Goal: Information Seeking & Learning: Check status

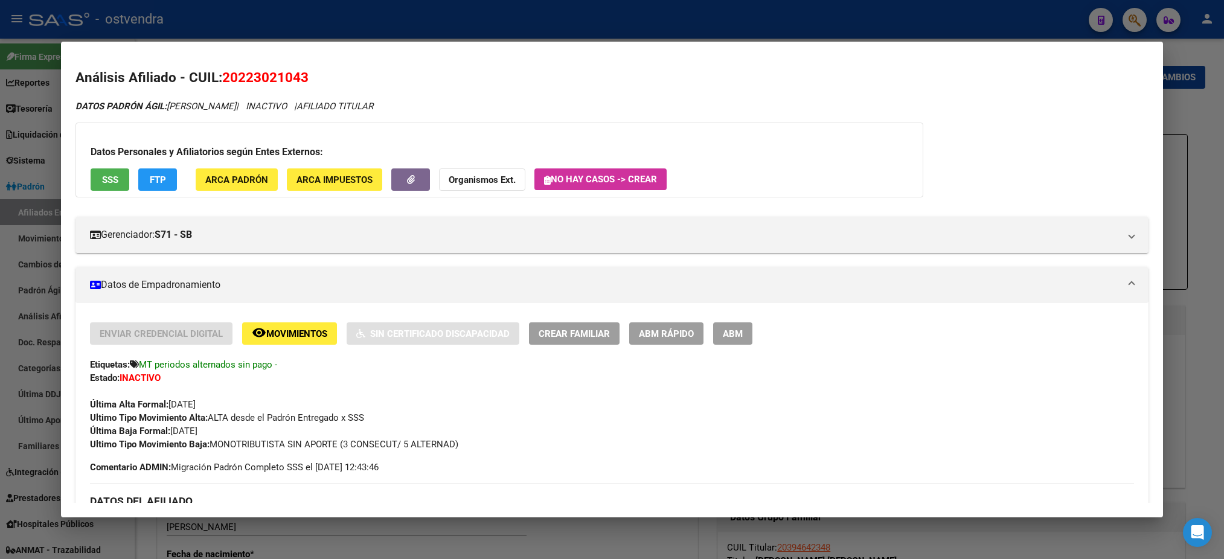
drag, startPoint x: 0, startPoint y: 0, endPoint x: 356, endPoint y: 104, distance: 371.2
click at [723, 9] on div at bounding box center [612, 279] width 1224 height 559
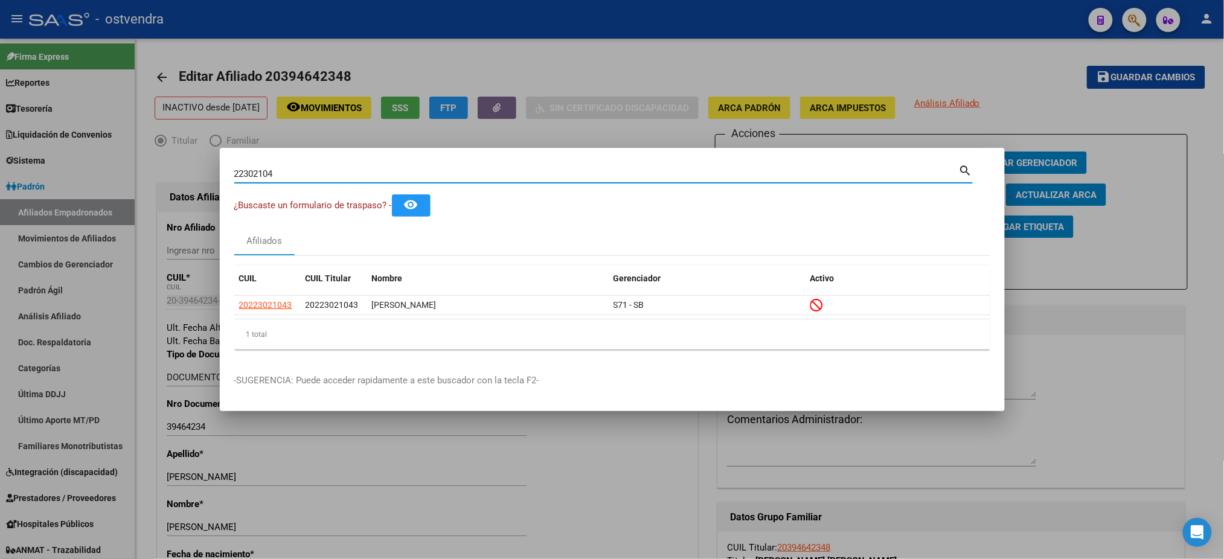
drag, startPoint x: 294, startPoint y: 177, endPoint x: 181, endPoint y: 170, distance: 112.5
click at [188, 169] on div "22302104 Buscar (apellido, dni, cuil, nro traspaso, cuit, obra social) search ¿…" at bounding box center [612, 279] width 1224 height 559
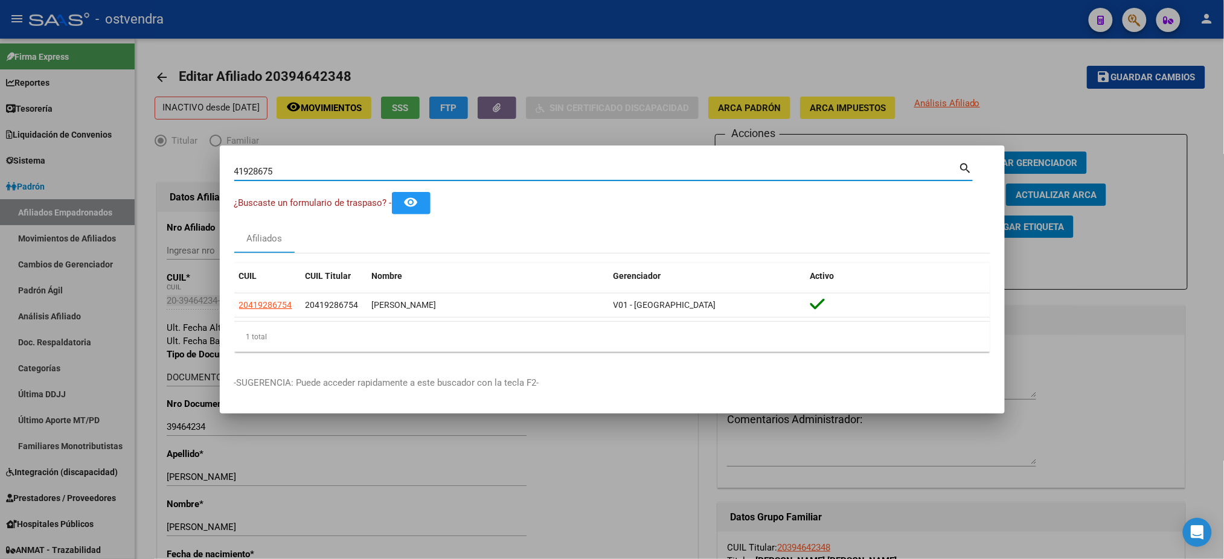
type input "41928675"
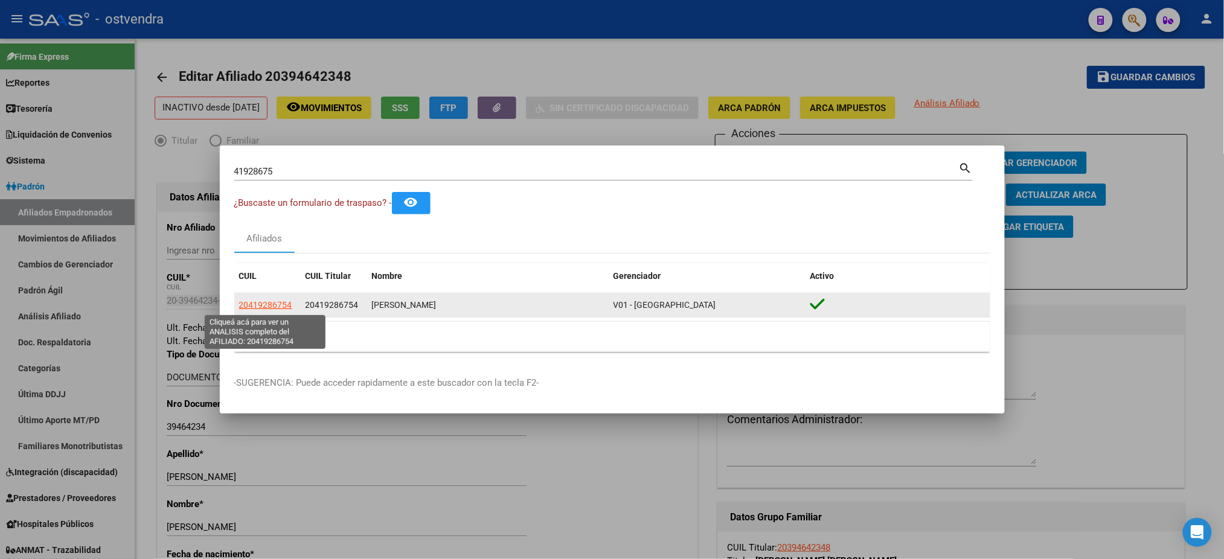
click at [240, 304] on span "20419286754" at bounding box center [265, 305] width 53 height 10
type textarea "20419286754"
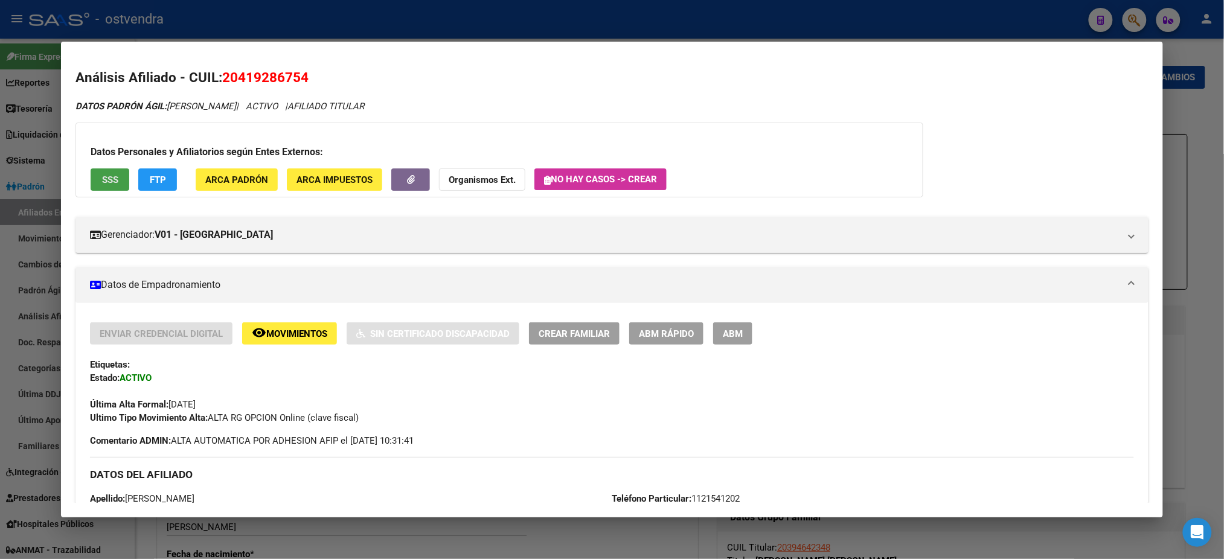
click at [112, 176] on span "SSS" at bounding box center [110, 180] width 16 height 11
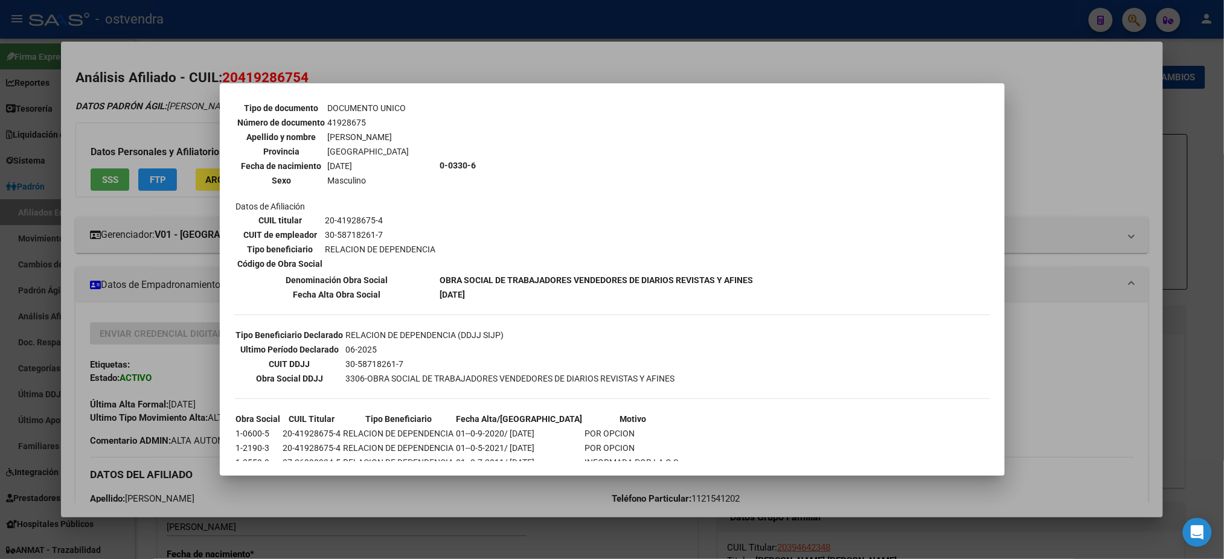
scroll to position [118, 0]
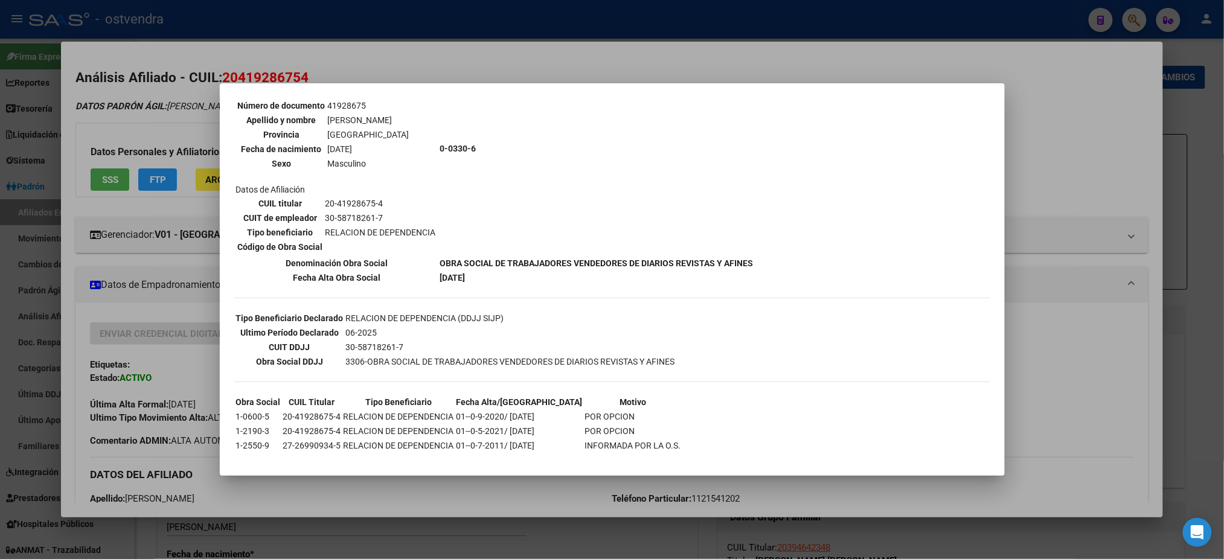
click at [168, 92] on div at bounding box center [612, 279] width 1224 height 559
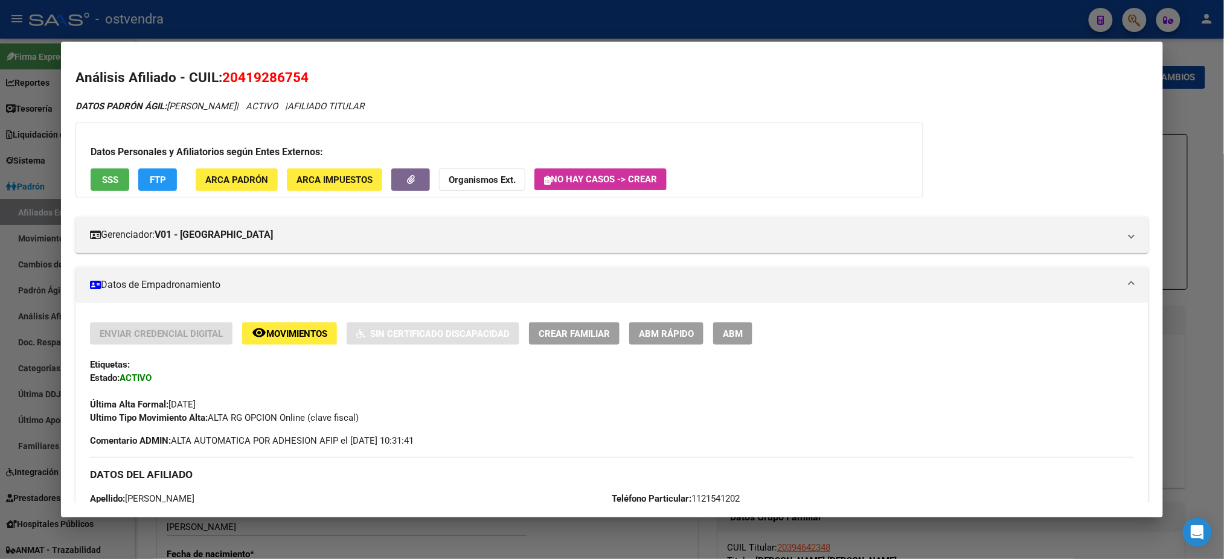
click at [160, 184] on span "FTP" at bounding box center [158, 180] width 16 height 11
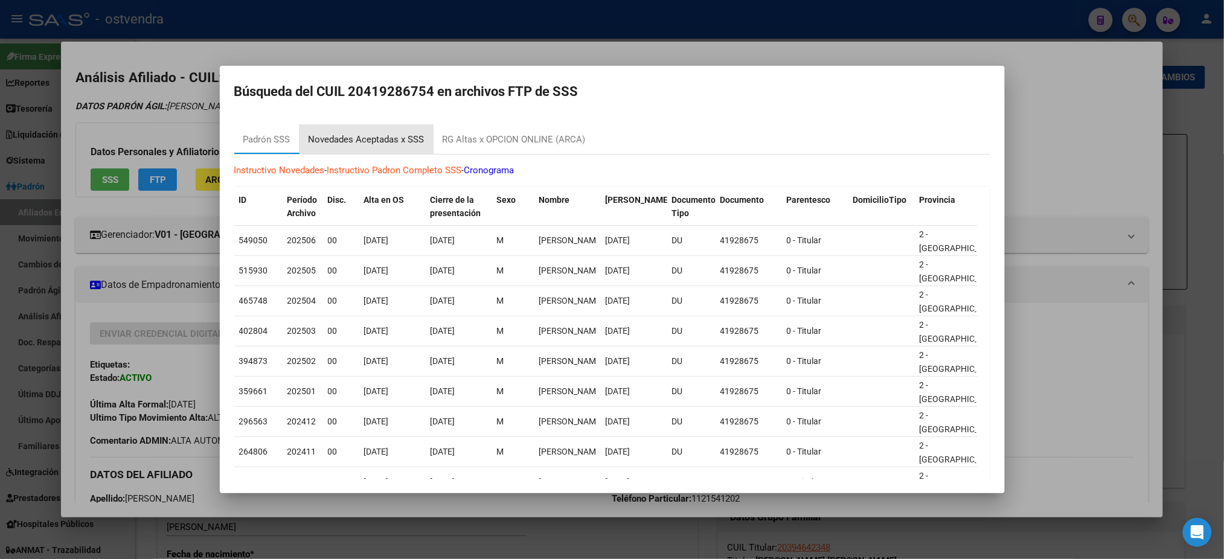
click at [394, 130] on div "Novedades Aceptadas x SSS" at bounding box center [367, 139] width 134 height 29
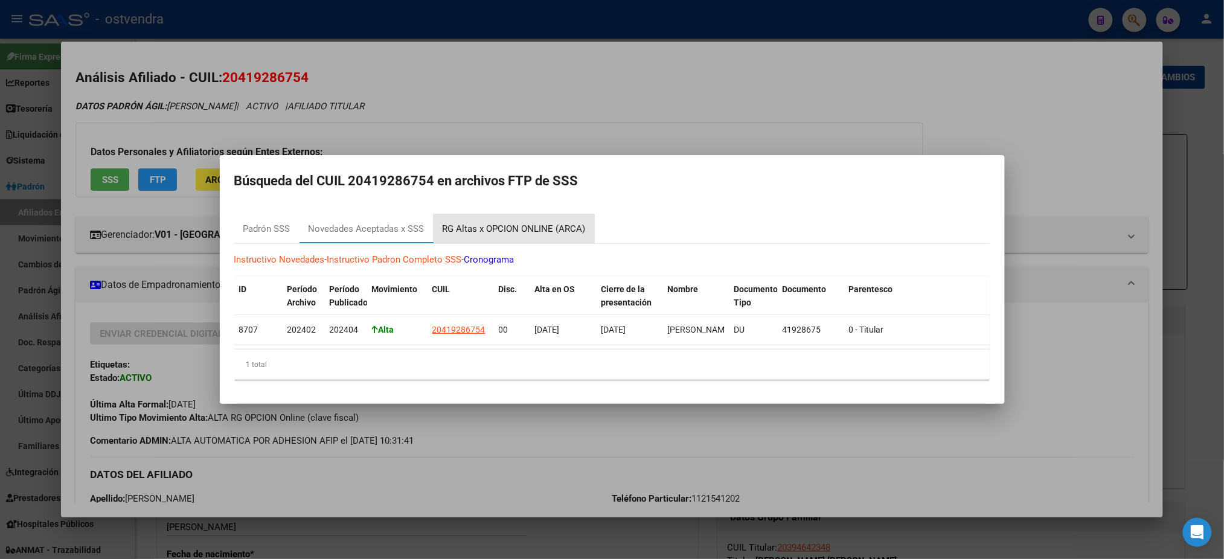
click at [516, 214] on div "RG Altas x OPCION ONLINE (ARCA)" at bounding box center [514, 228] width 161 height 29
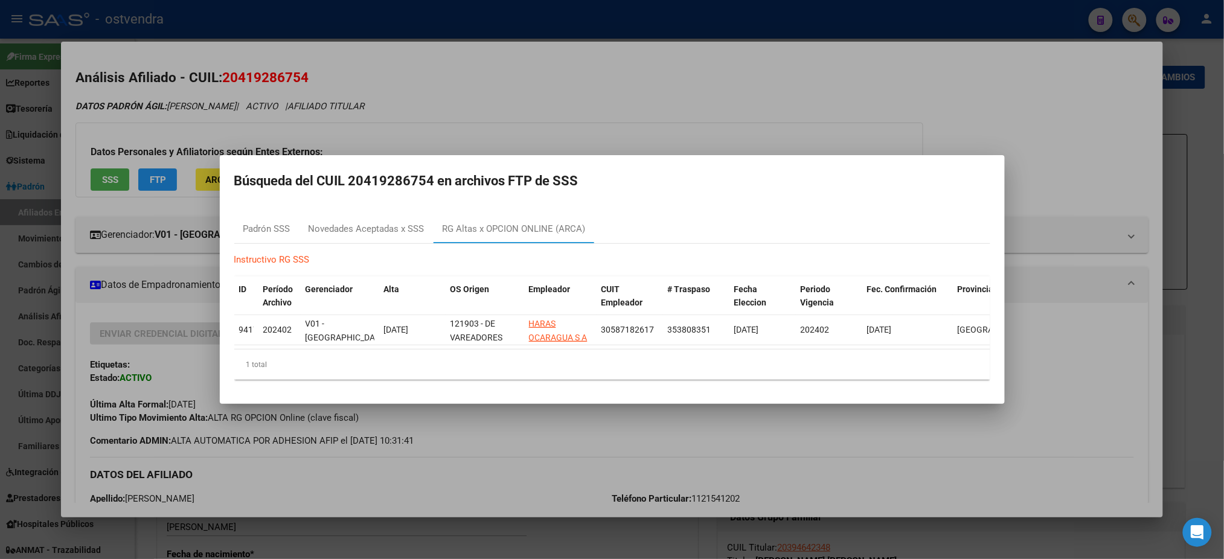
click at [558, 117] on div at bounding box center [612, 279] width 1224 height 559
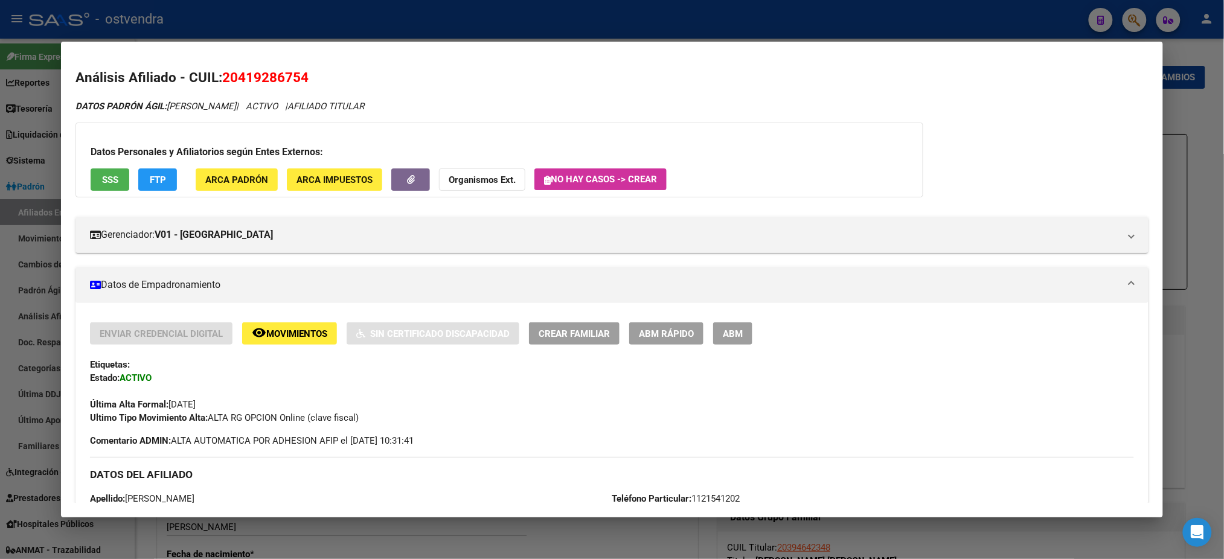
scroll to position [558, 0]
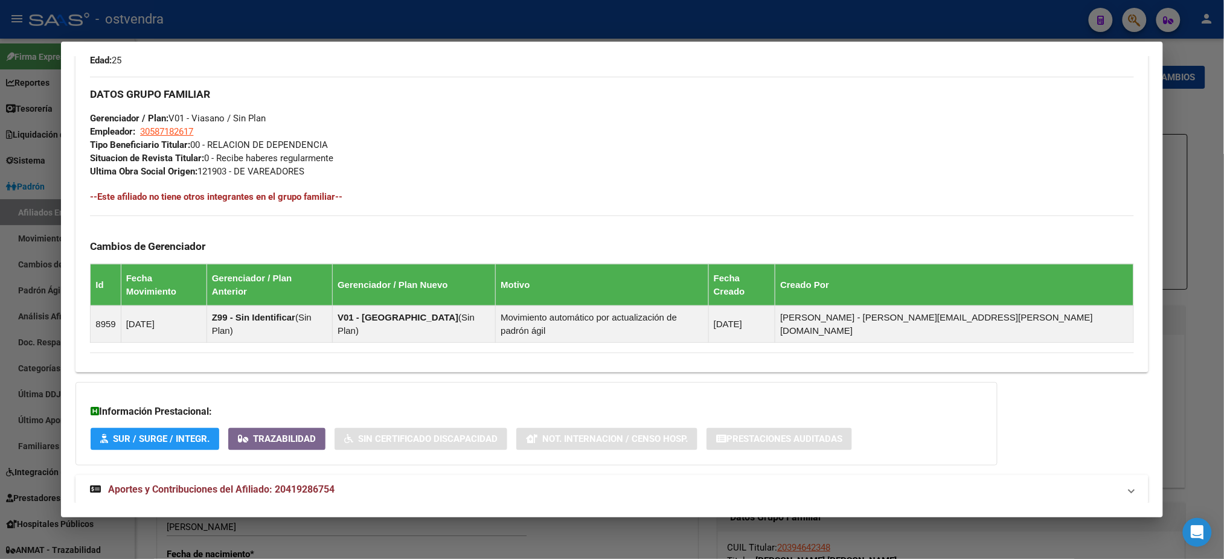
click at [421, 483] on mat-panel-title "Aportes y Contribuciones del Afiliado: 20419286754" at bounding box center [604, 490] width 1029 height 14
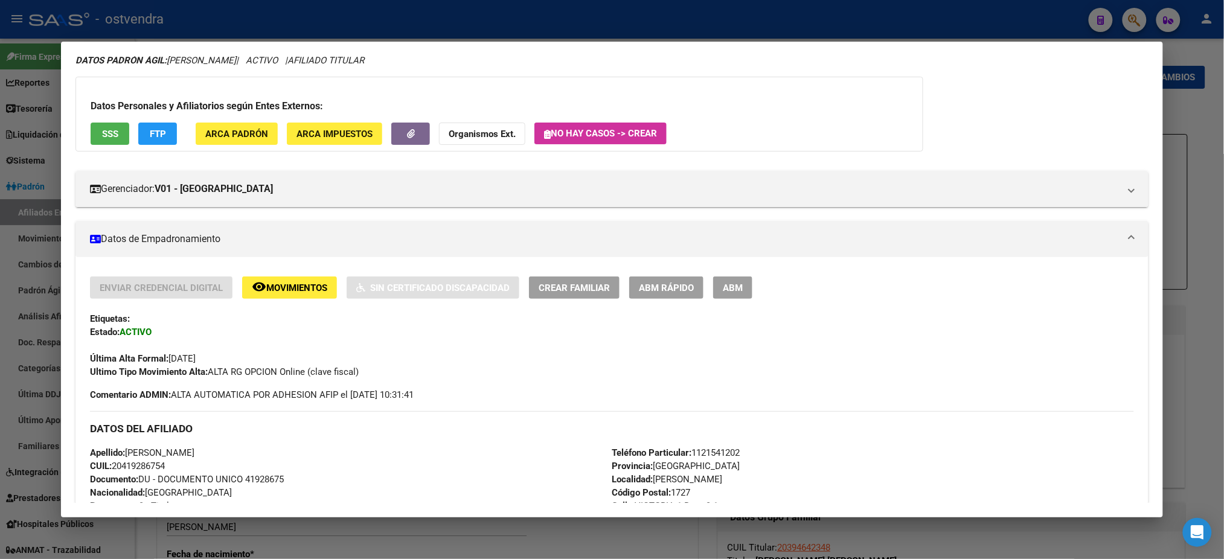
scroll to position [0, 0]
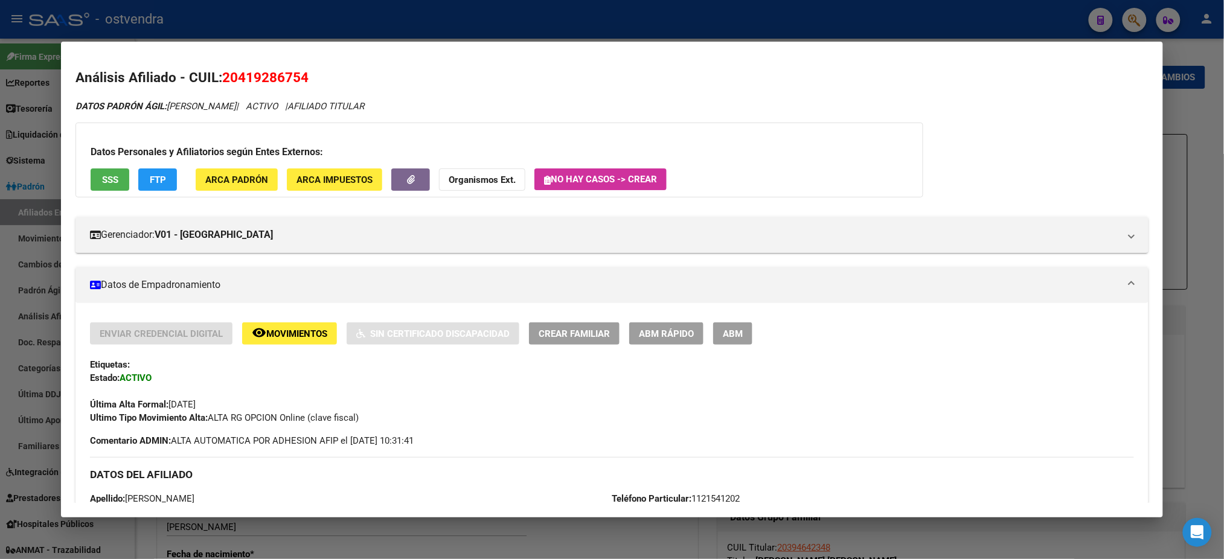
drag, startPoint x: 686, startPoint y: 25, endPoint x: 331, endPoint y: 167, distance: 382.6
click at [685, 25] on div at bounding box center [612, 279] width 1224 height 559
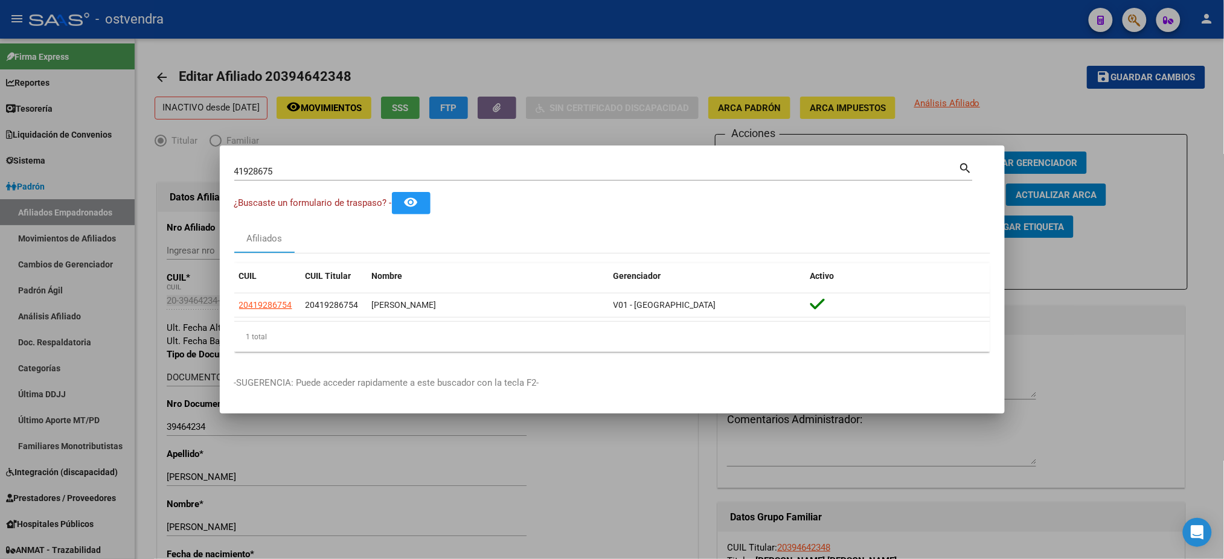
drag, startPoint x: 365, startPoint y: 165, endPoint x: 255, endPoint y: 178, distance: 111.2
click at [199, 175] on div "41928675 Buscar (apellido, dni, cuil, nro traspaso, cuit, obra social) search ¿…" at bounding box center [612, 279] width 1224 height 559
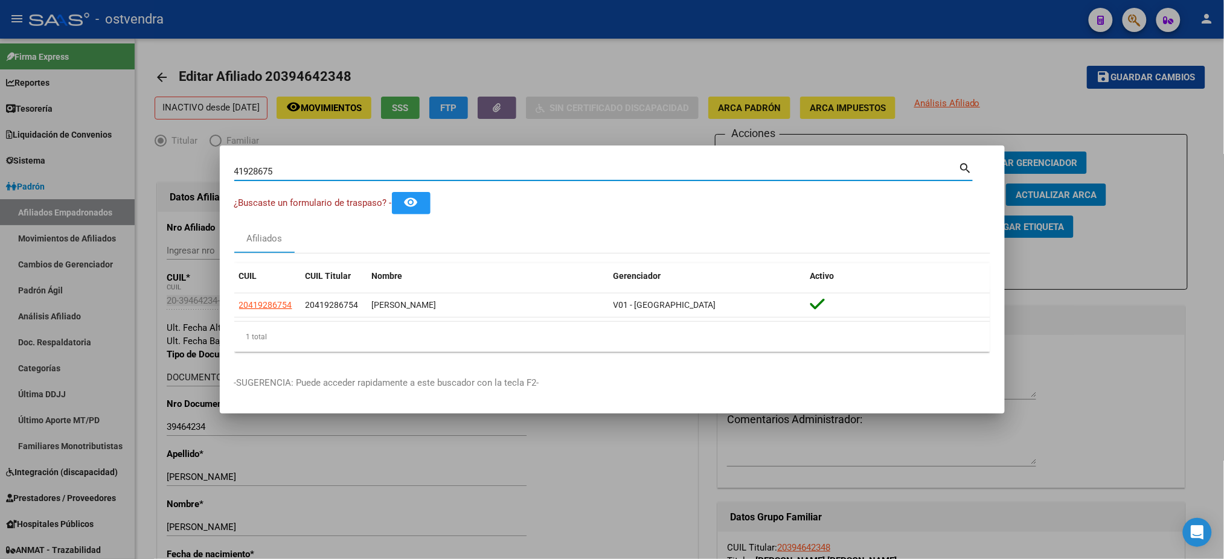
drag, startPoint x: 318, startPoint y: 174, endPoint x: 225, endPoint y: 176, distance: 92.4
click at [226, 176] on mat-dialog-content "41928675 Buscar (apellido, dni, cuil, nro traspaso, cuit, obra social) search ¿…" at bounding box center [612, 261] width 785 height 202
paste input "6419088"
type input "46419088"
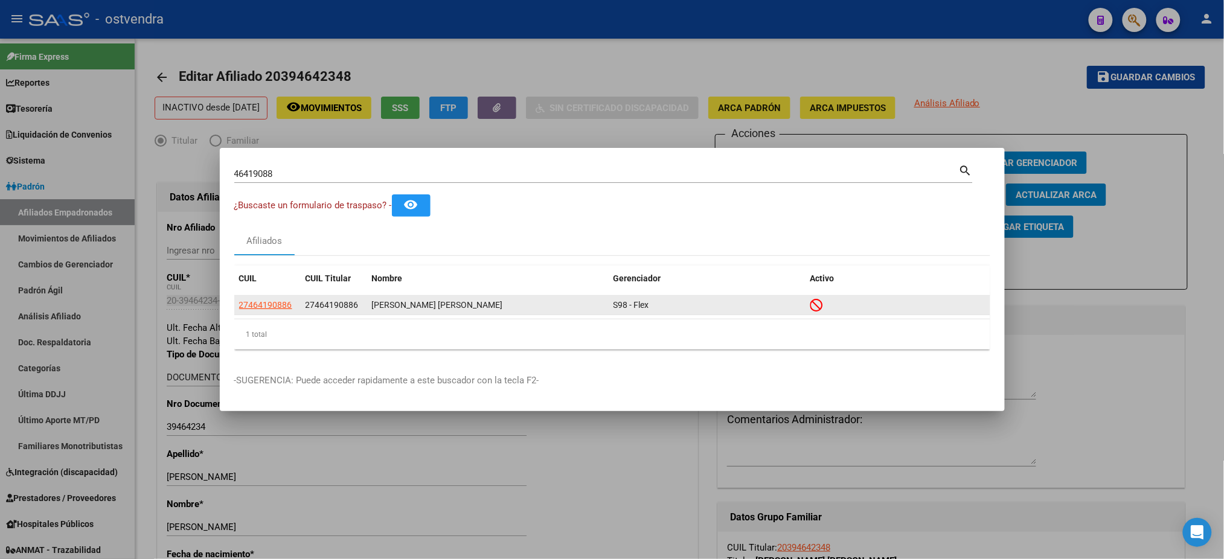
click at [277, 312] on app-link-go-to "27464190886" at bounding box center [265, 305] width 53 height 14
click at [275, 303] on span "27464190886" at bounding box center [265, 305] width 53 height 10
type textarea "27464190886"
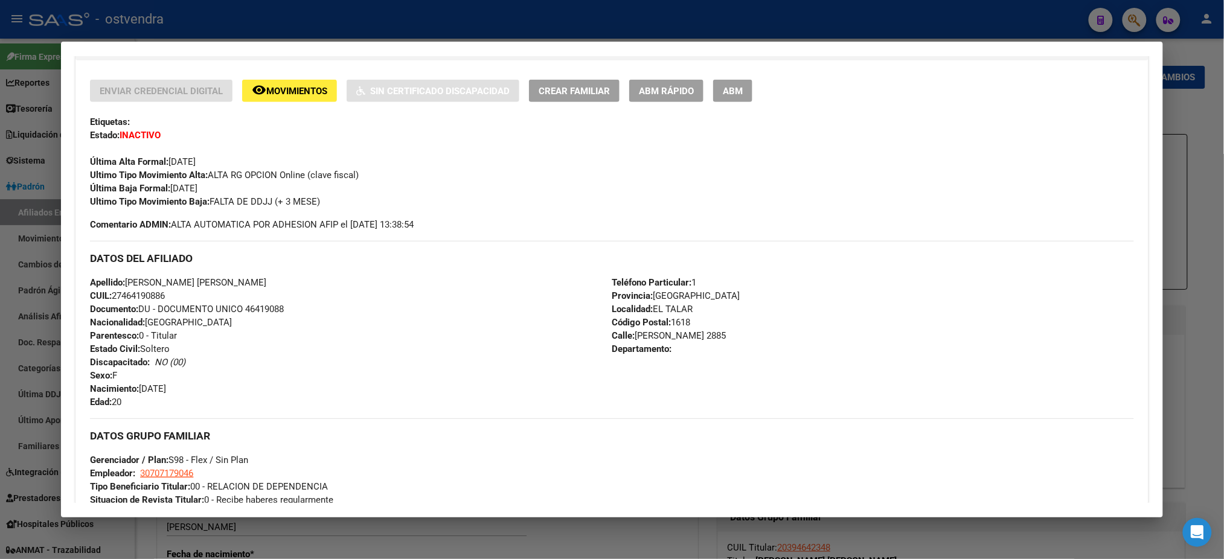
scroll to position [509, 0]
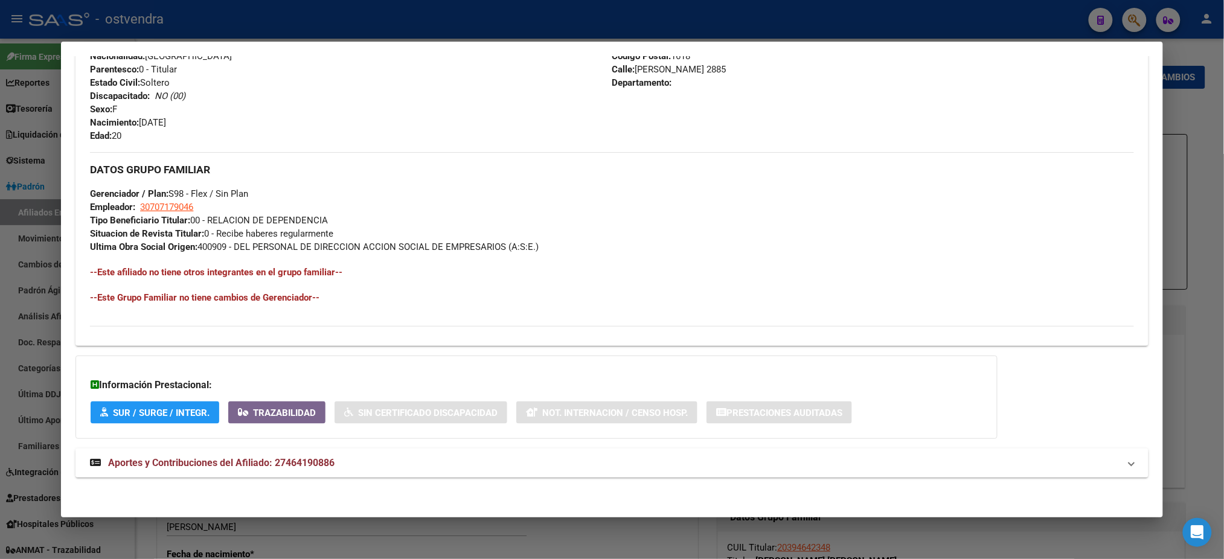
click at [466, 470] on mat-expansion-panel-header "Aportes y Contribuciones del Afiliado: 27464190886" at bounding box center [611, 463] width 1073 height 29
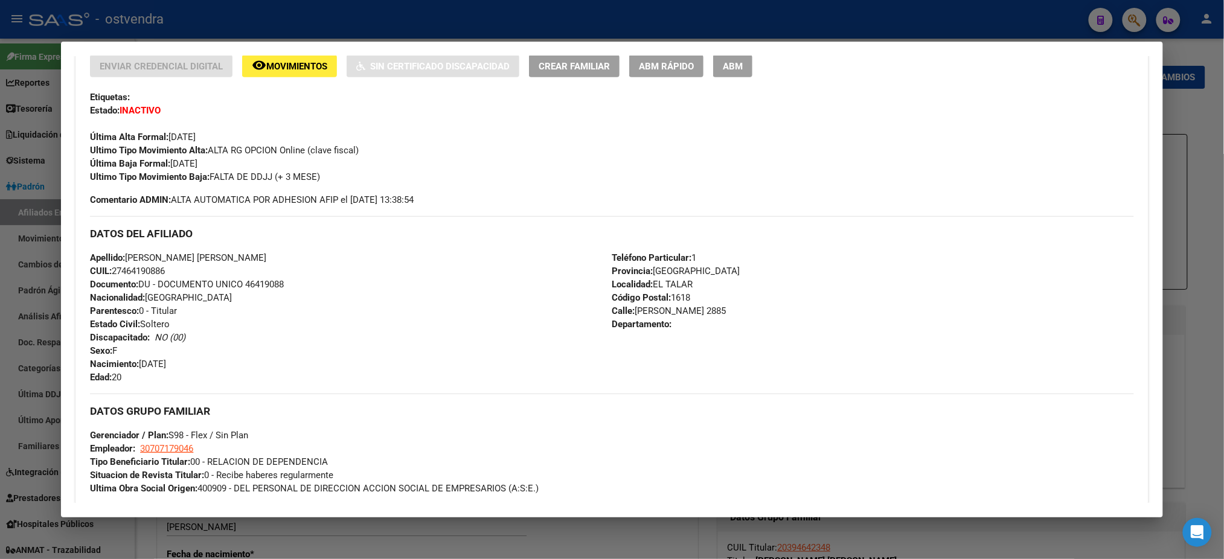
scroll to position [0, 0]
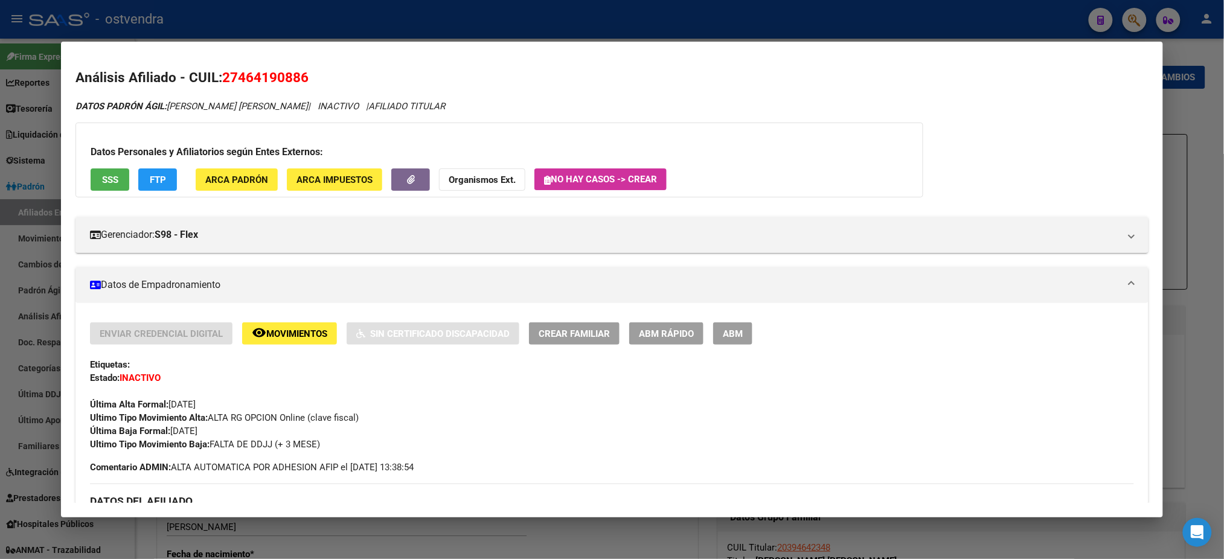
click at [663, 5] on div at bounding box center [612, 279] width 1224 height 559
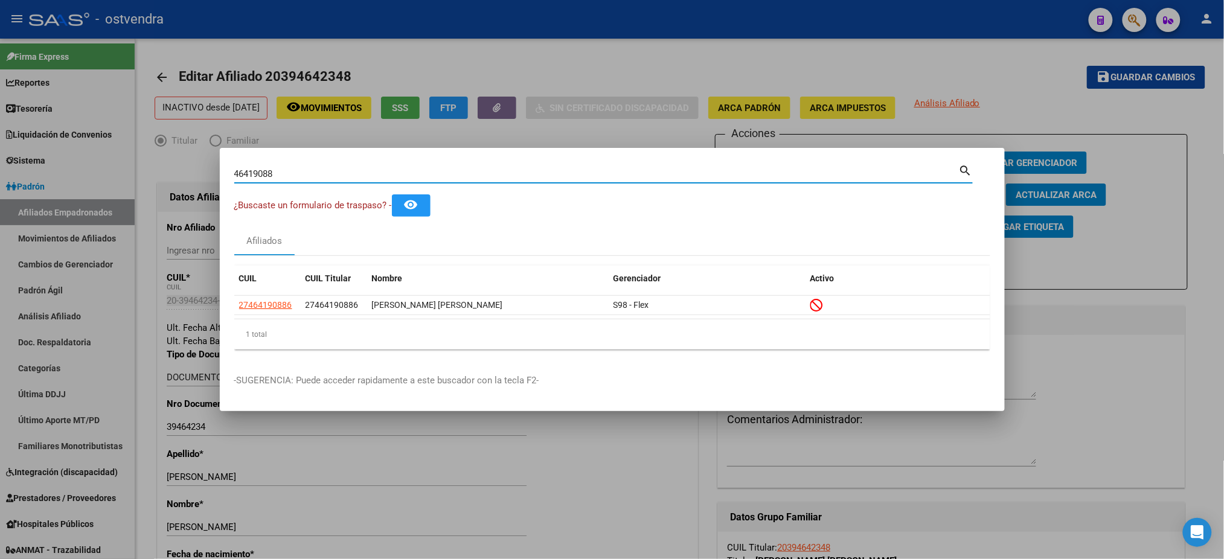
drag, startPoint x: 285, startPoint y: 178, endPoint x: 278, endPoint y: 171, distance: 9.8
click at [220, 183] on mat-dialog-content "46419088 Buscar (apellido, dni, cuil, nro traspaso, cuit, obra social) search ¿…" at bounding box center [612, 260] width 785 height 197
paste input "25831224"
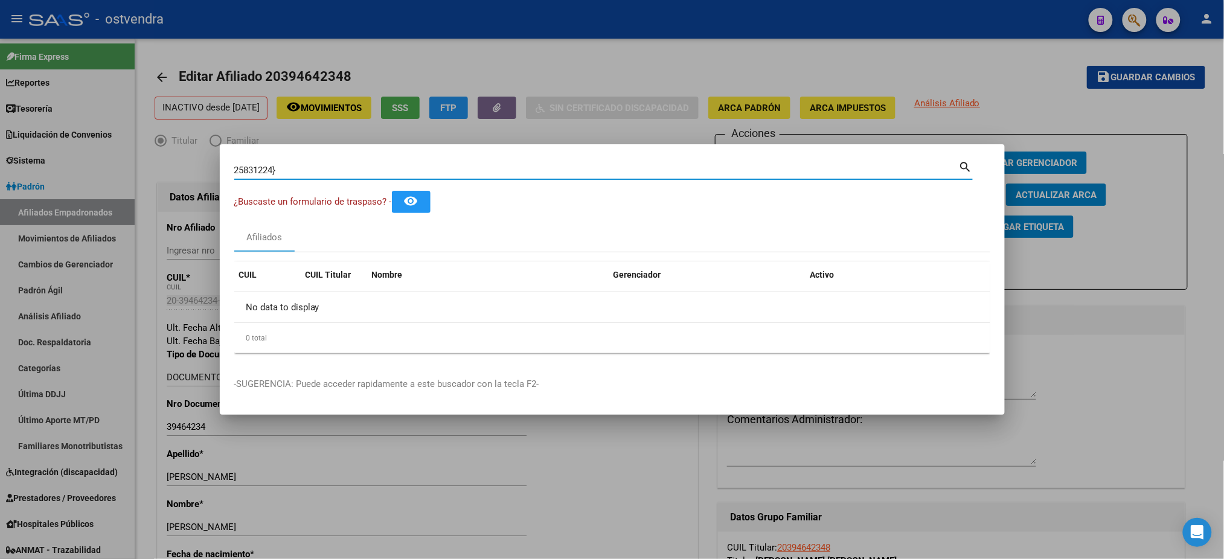
type input "25831224"
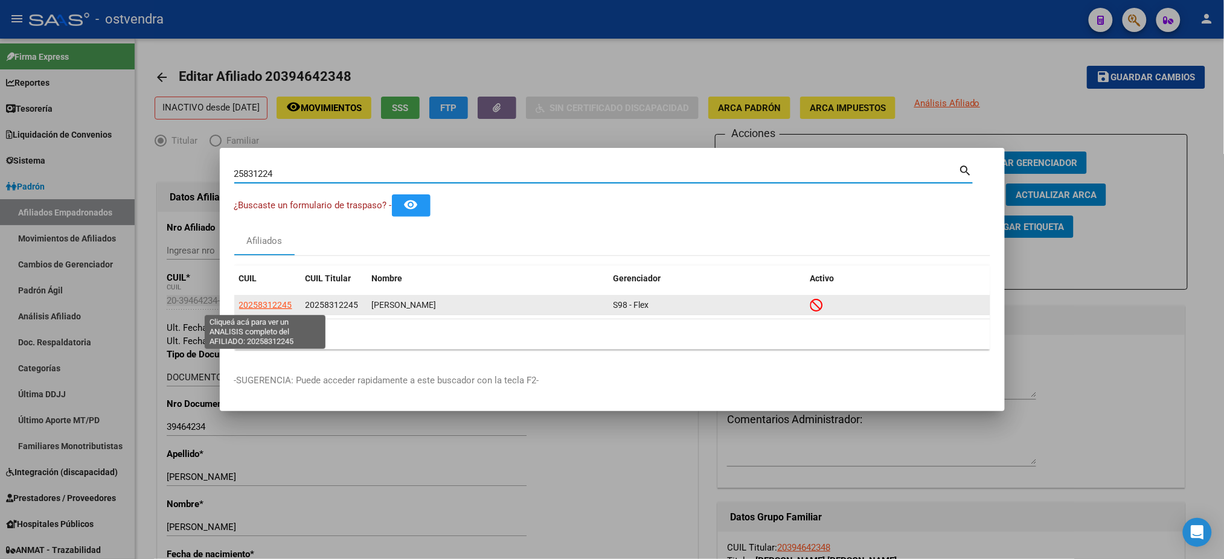
click at [268, 301] on span "20258312245" at bounding box center [265, 305] width 53 height 10
type textarea "20258312245"
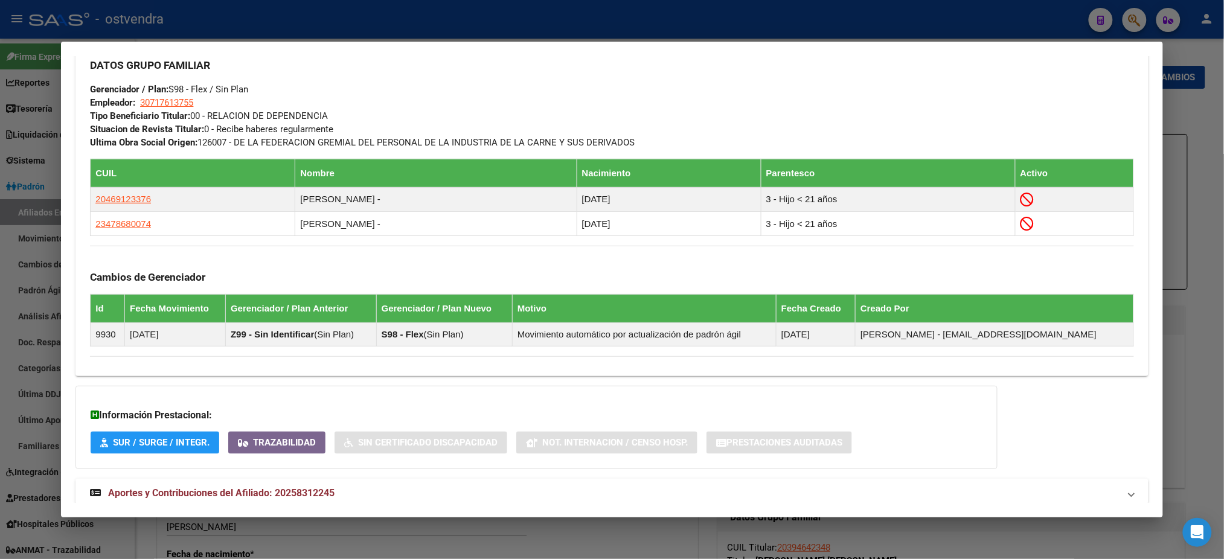
scroll to position [644, 0]
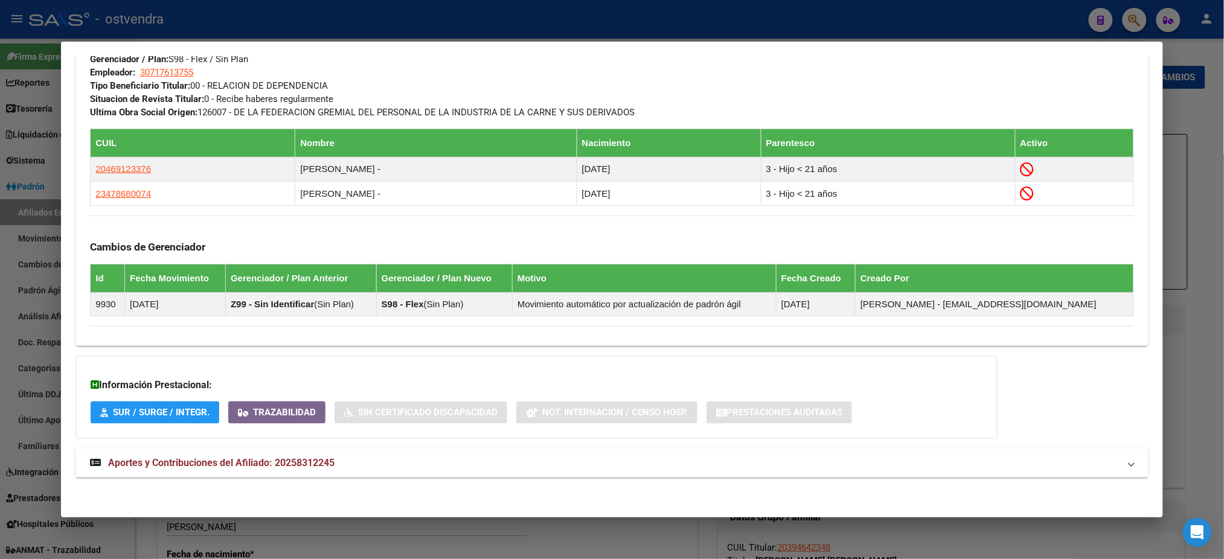
click at [476, 470] on mat-expansion-panel-header "Aportes y Contribuciones del Afiliado: 20258312245" at bounding box center [611, 463] width 1073 height 29
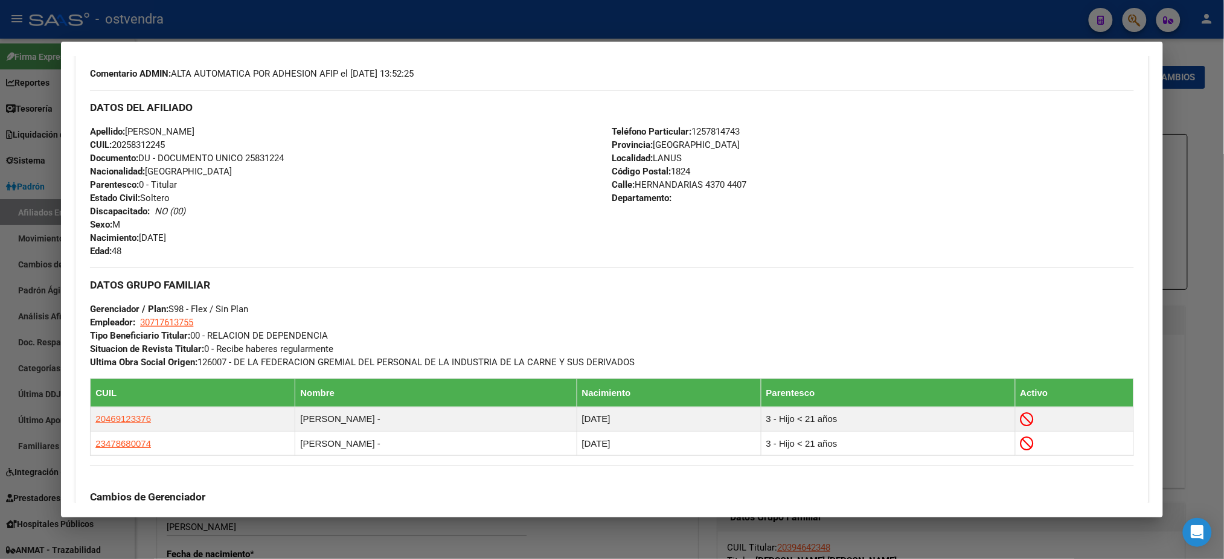
scroll to position [0, 0]
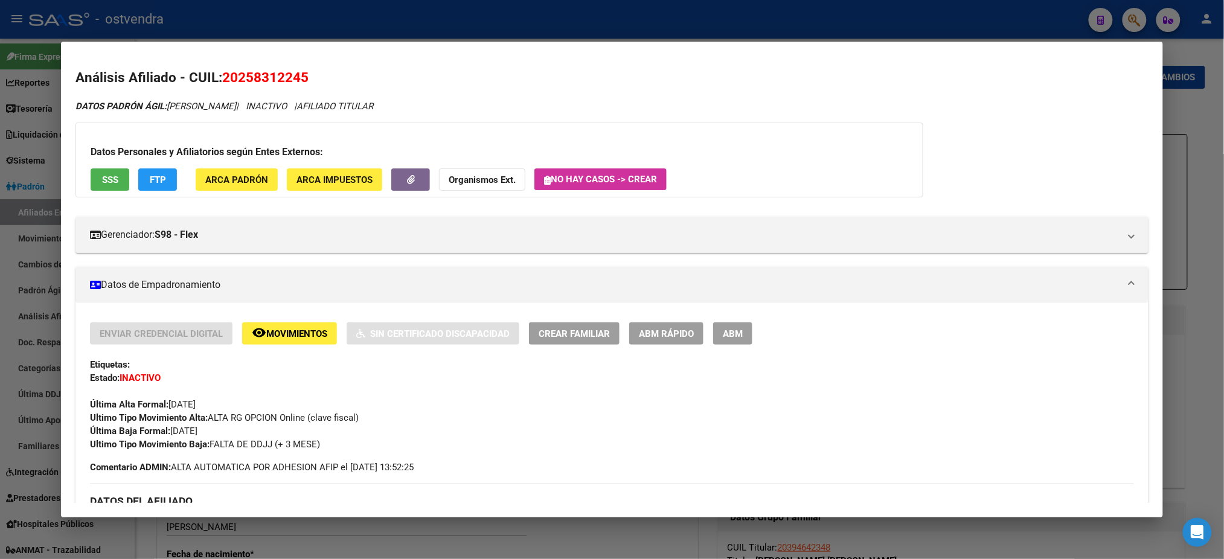
click at [545, 25] on div at bounding box center [612, 279] width 1224 height 559
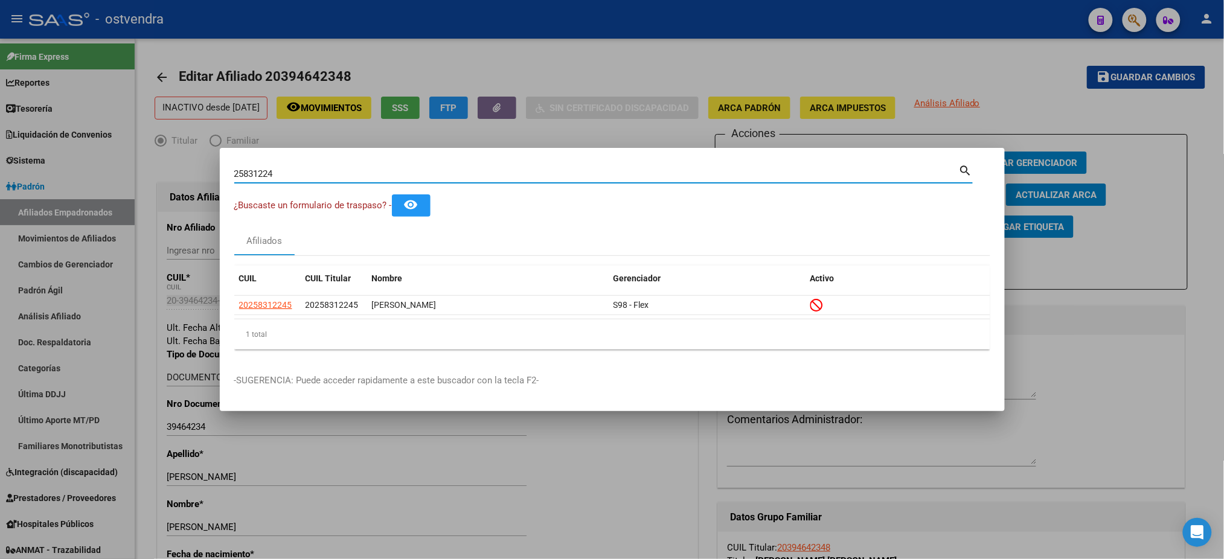
drag, startPoint x: 275, startPoint y: 173, endPoint x: 207, endPoint y: 172, distance: 68.9
click at [207, 172] on div "25831224 Buscar (apellido, dni, cuil, nro traspaso, cuit, obra social) search ¿…" at bounding box center [612, 279] width 1224 height 559
paste input "7564904738"
type input "27564904738"
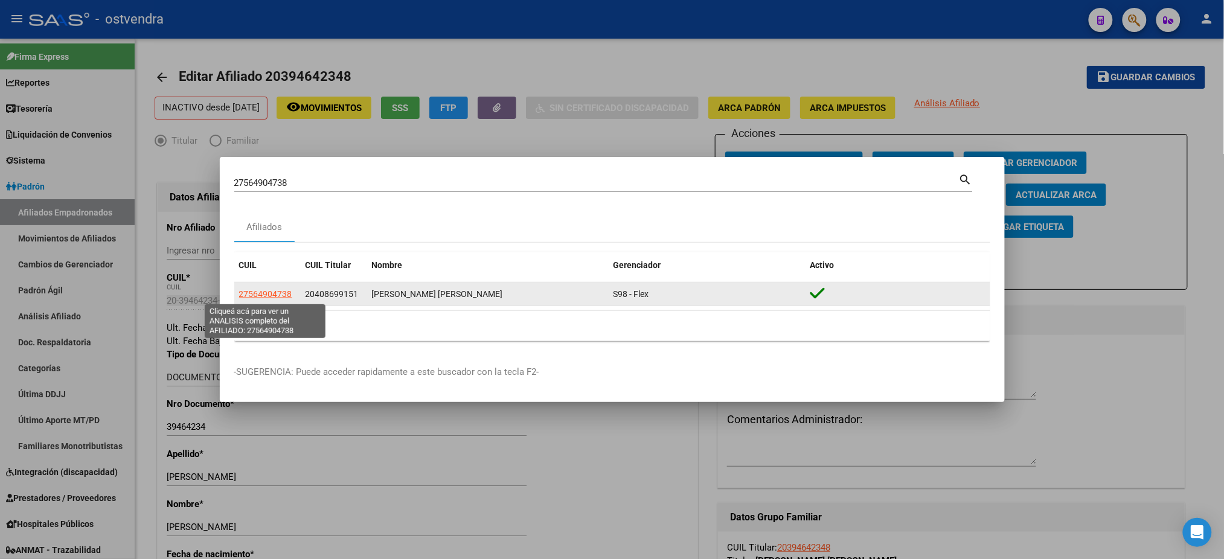
click at [259, 293] on span "27564904738" at bounding box center [265, 294] width 53 height 10
type textarea "27564904738"
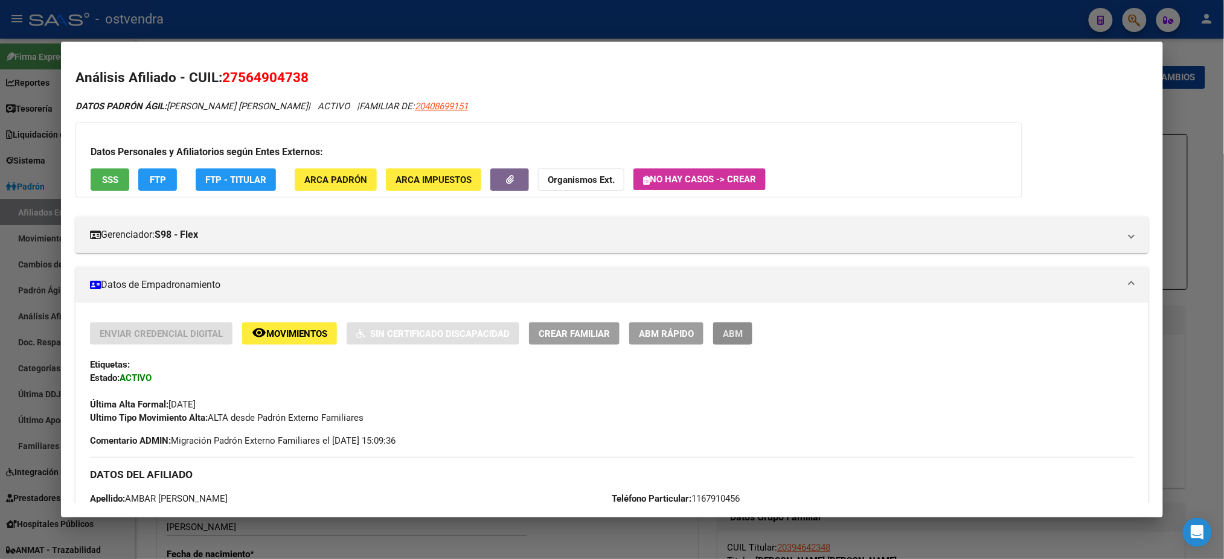
click at [732, 329] on span "ABM" at bounding box center [733, 334] width 20 height 11
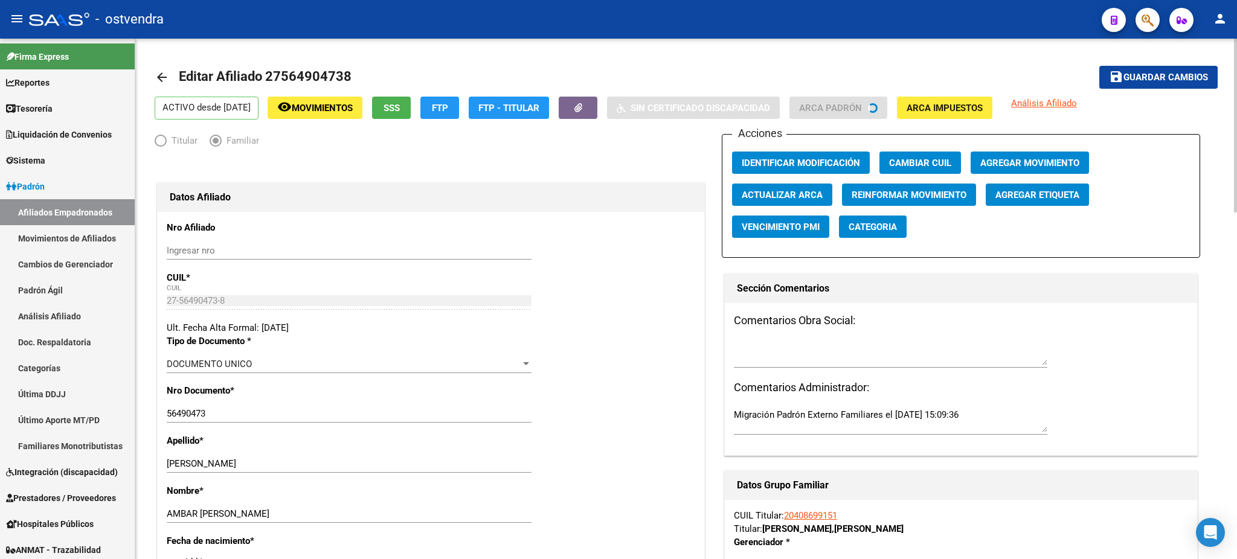
drag, startPoint x: 910, startPoint y: 219, endPoint x: 909, endPoint y: 211, distance: 8.5
click at [909, 219] on app-afiliado-categoria "Categoria" at bounding box center [877, 232] width 77 height 32
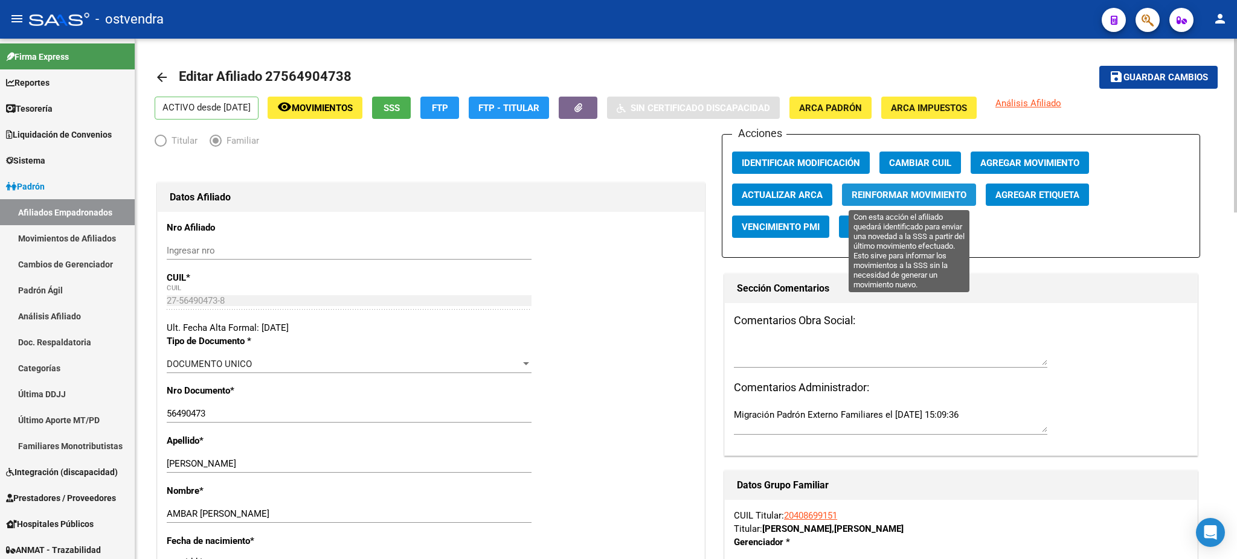
click at [916, 193] on span "Reinformar Movimiento" at bounding box center [909, 195] width 115 height 11
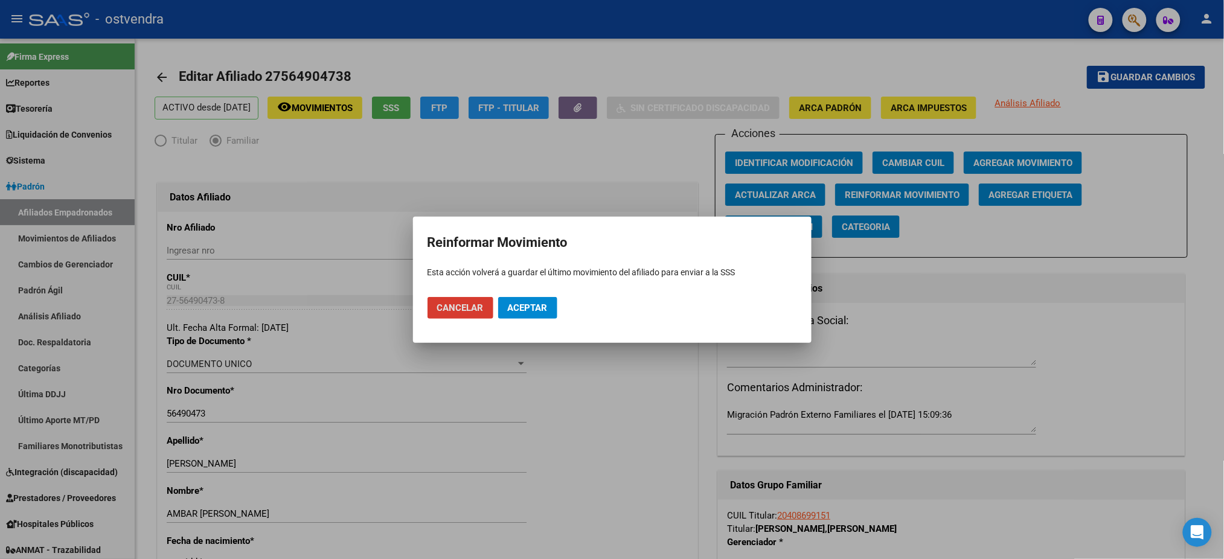
click at [566, 303] on mat-dialog-actions "Cancelar Aceptar" at bounding box center [613, 307] width 370 height 41
click at [547, 305] on span "Aceptar" at bounding box center [528, 308] width 40 height 11
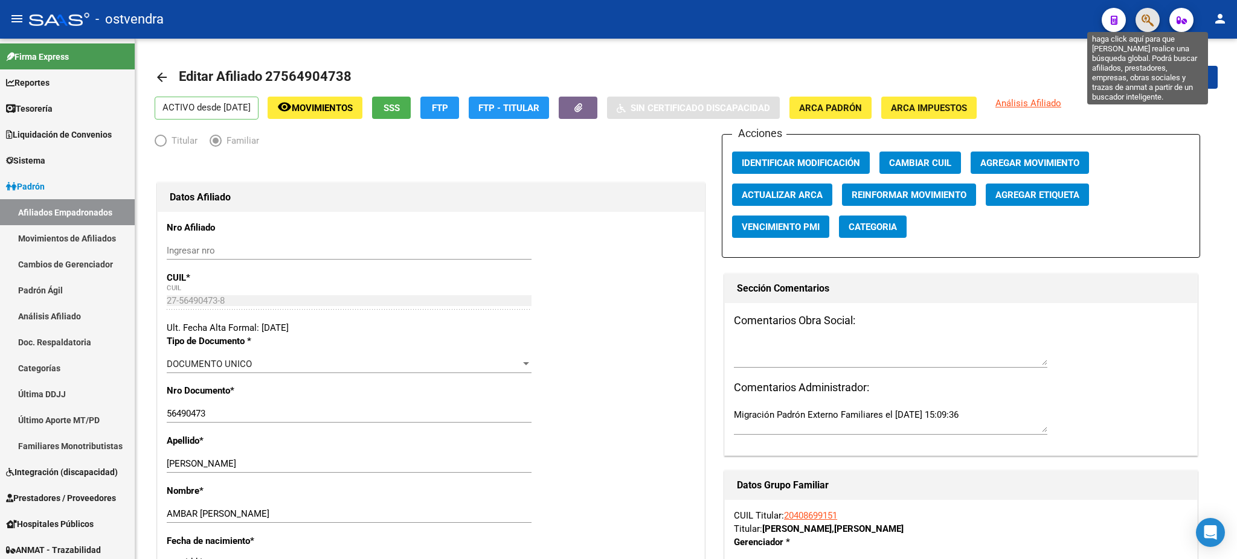
click at [1142, 18] on icon "button" at bounding box center [1147, 20] width 12 height 14
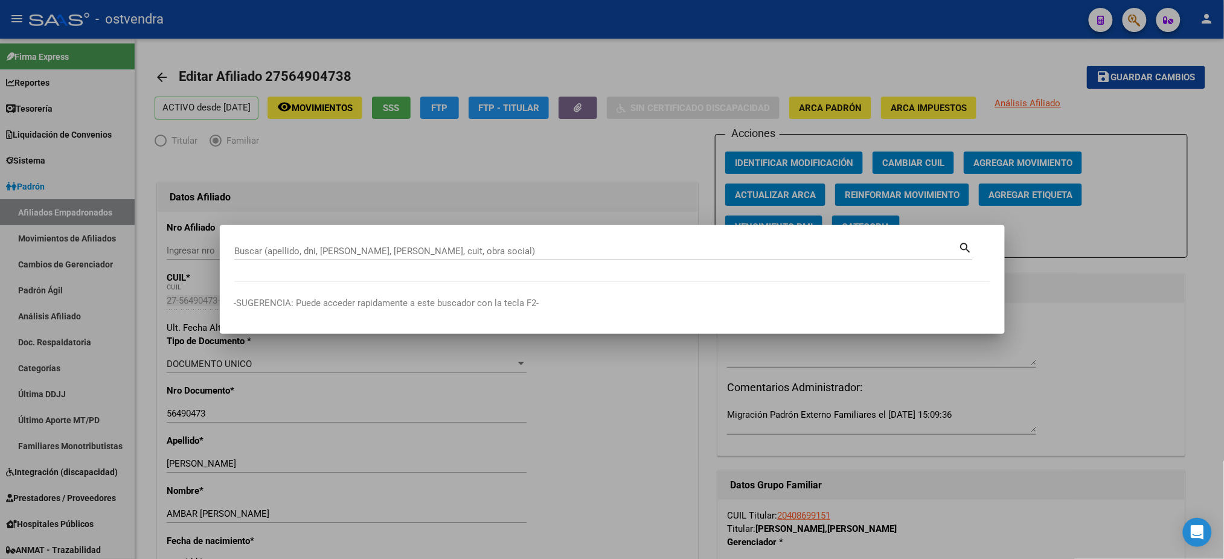
paste input "27700220260"
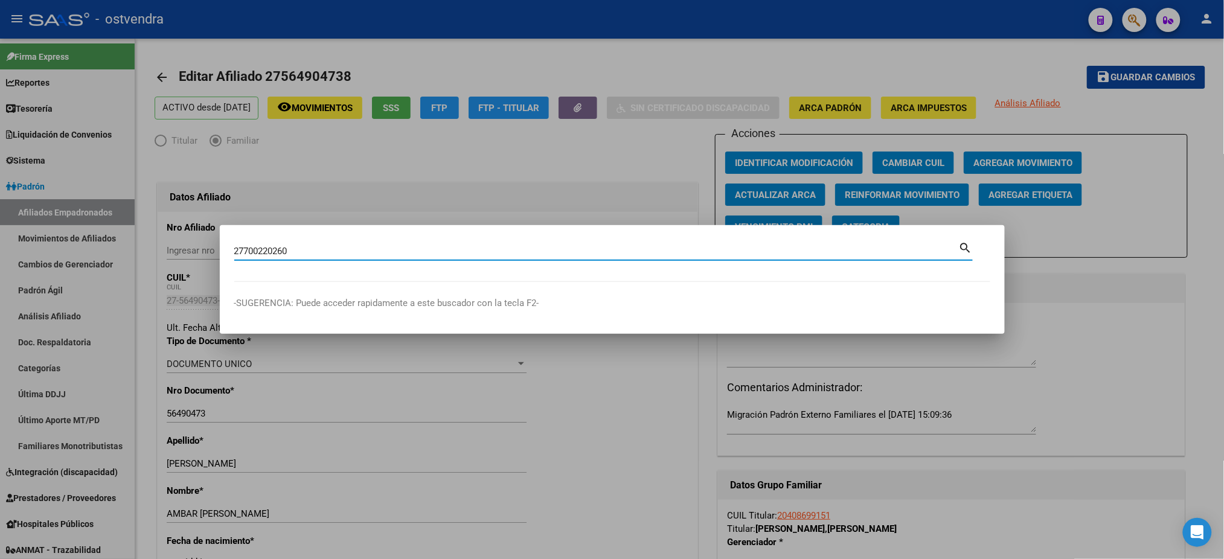
type input "27700220260"
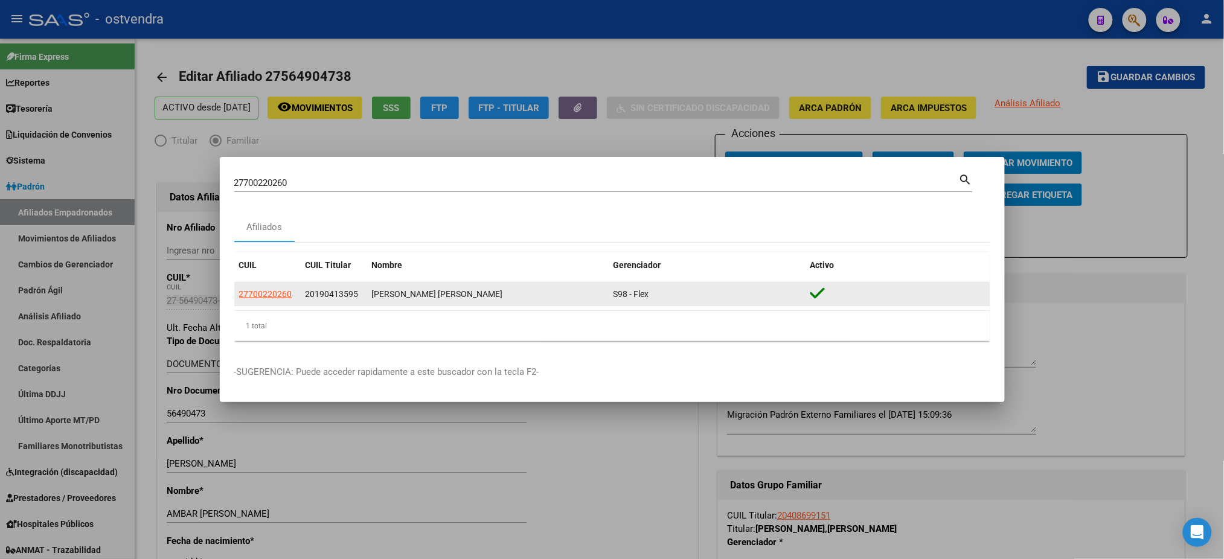
click at [268, 287] on app-link-go-to "27700220260" at bounding box center [265, 294] width 53 height 14
click at [271, 292] on span "27700220260" at bounding box center [265, 294] width 53 height 10
type textarea "27700220260"
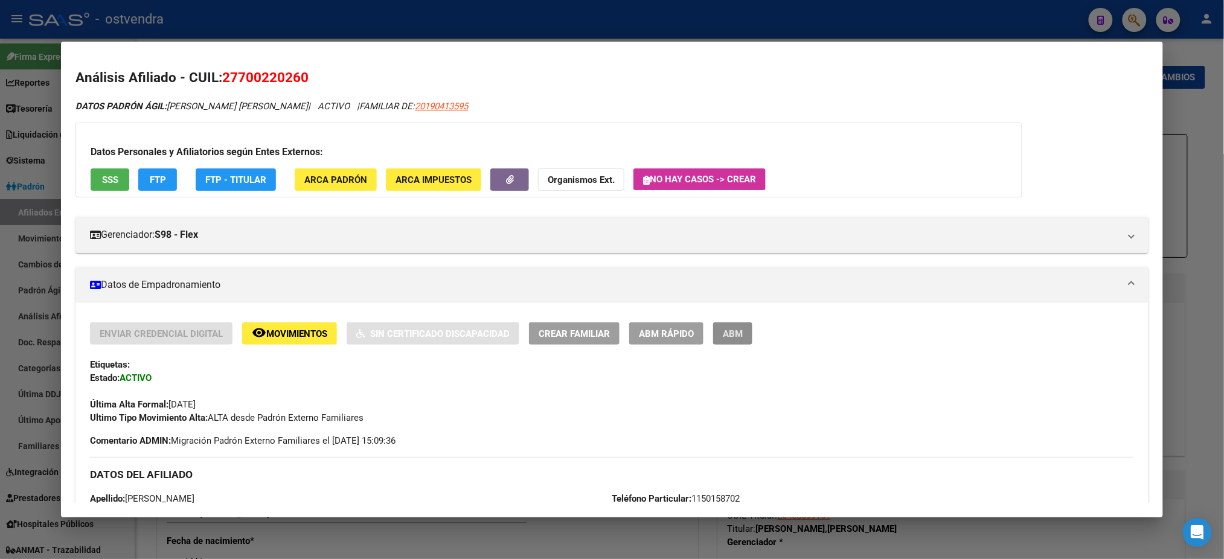
click at [735, 331] on span "ABM" at bounding box center [733, 334] width 20 height 11
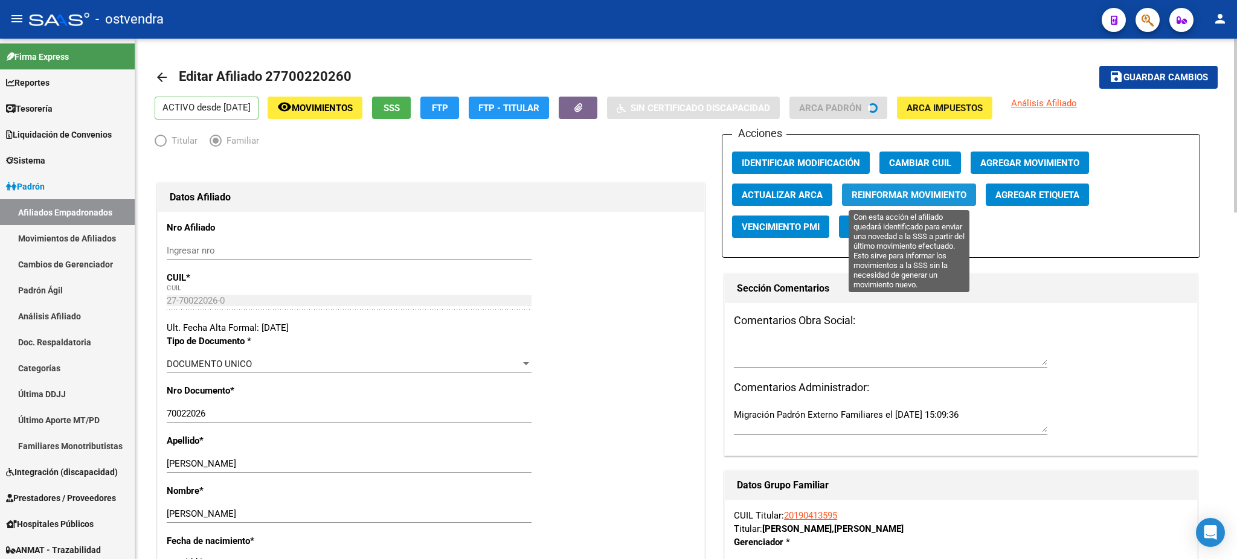
click at [946, 197] on span "Reinformar Movimiento" at bounding box center [909, 195] width 115 height 11
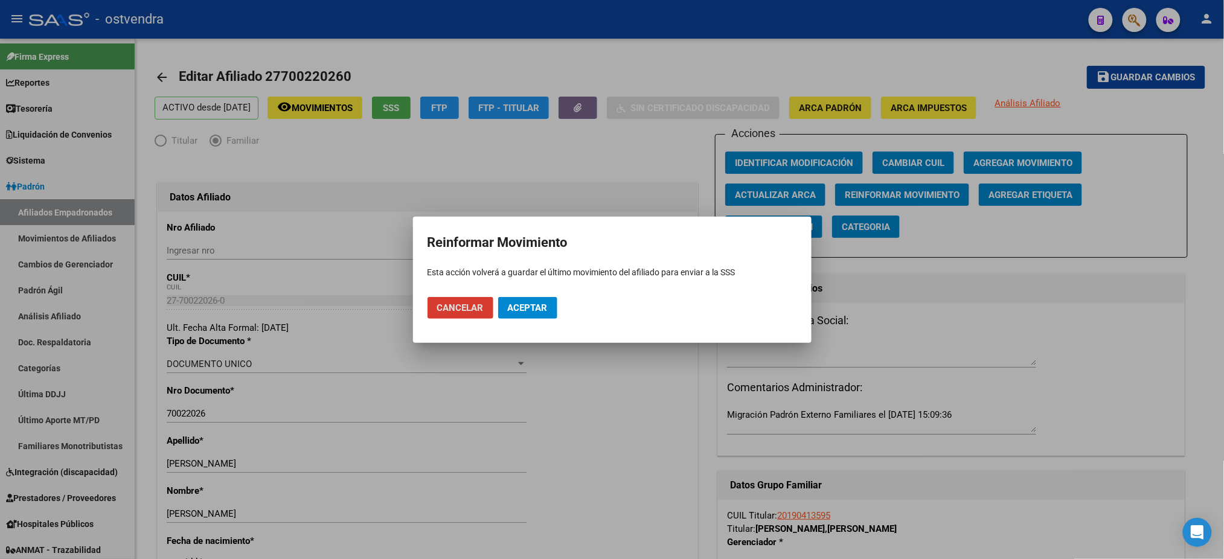
drag, startPoint x: 542, startPoint y: 310, endPoint x: 871, endPoint y: 462, distance: 363.2
click at [542, 309] on span "Aceptar" at bounding box center [528, 308] width 40 height 11
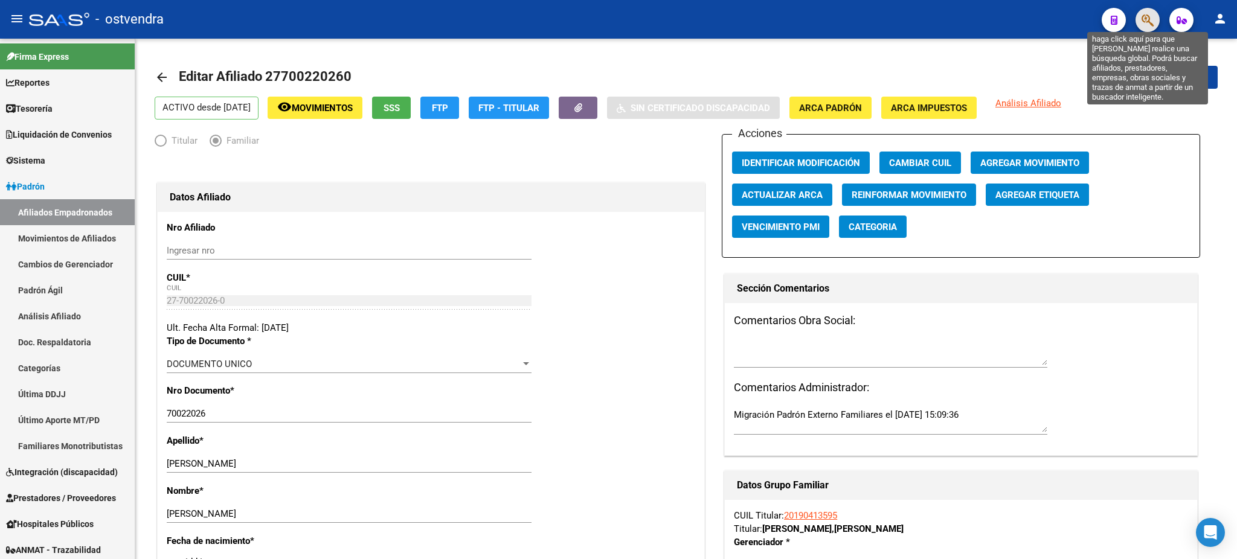
click at [1147, 24] on icon "button" at bounding box center [1147, 20] width 12 height 14
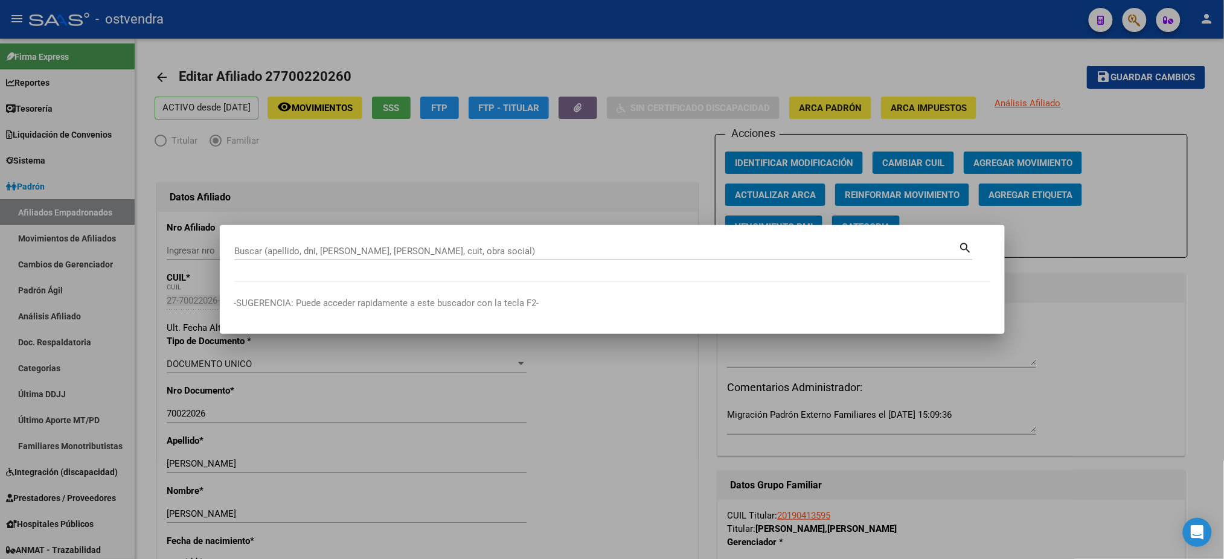
paste input "27445056222"
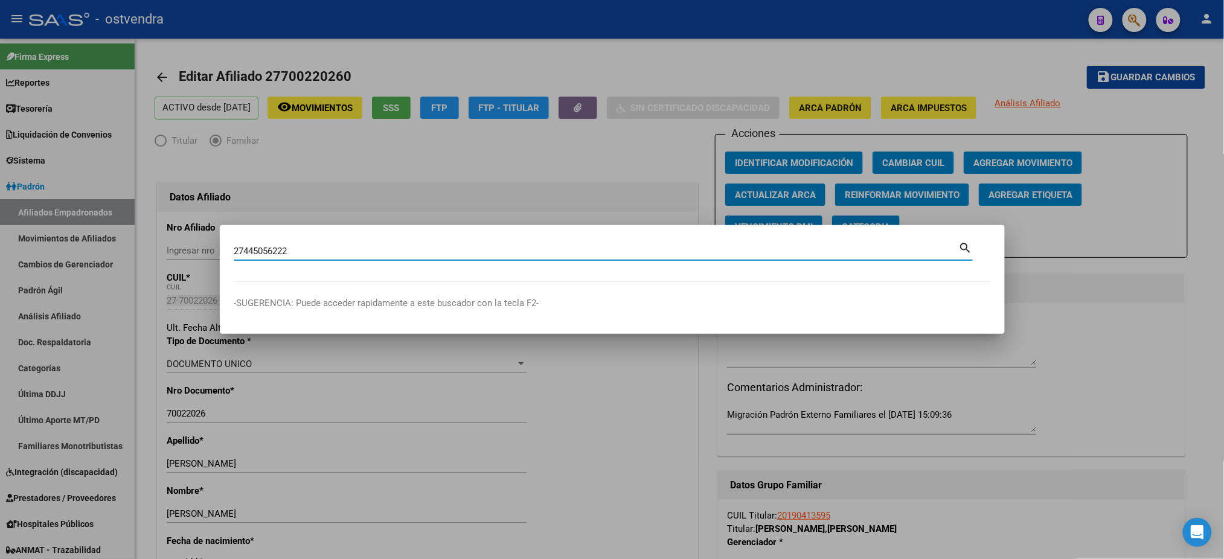
type input "27445056222"
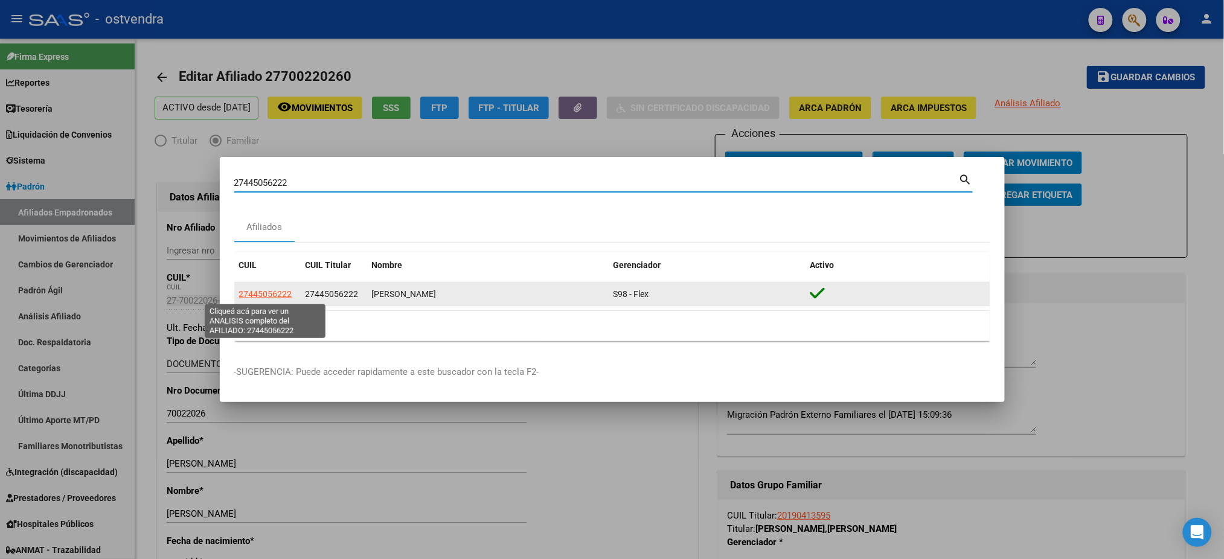
click at [272, 295] on span "27445056222" at bounding box center [265, 294] width 53 height 10
type textarea "27445056222"
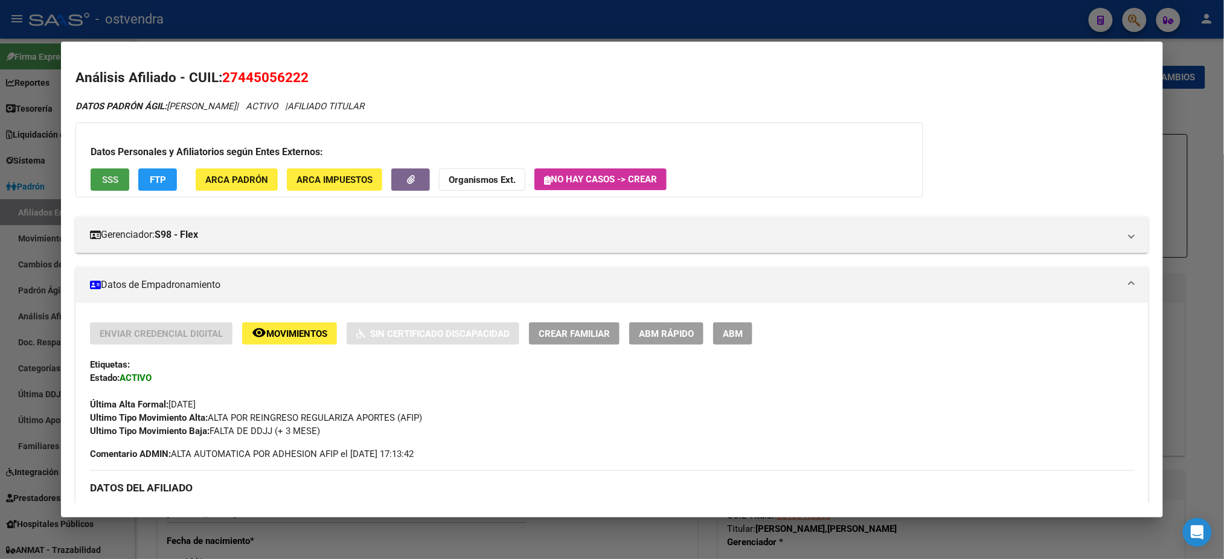
click at [102, 178] on span "SSS" at bounding box center [110, 180] width 16 height 11
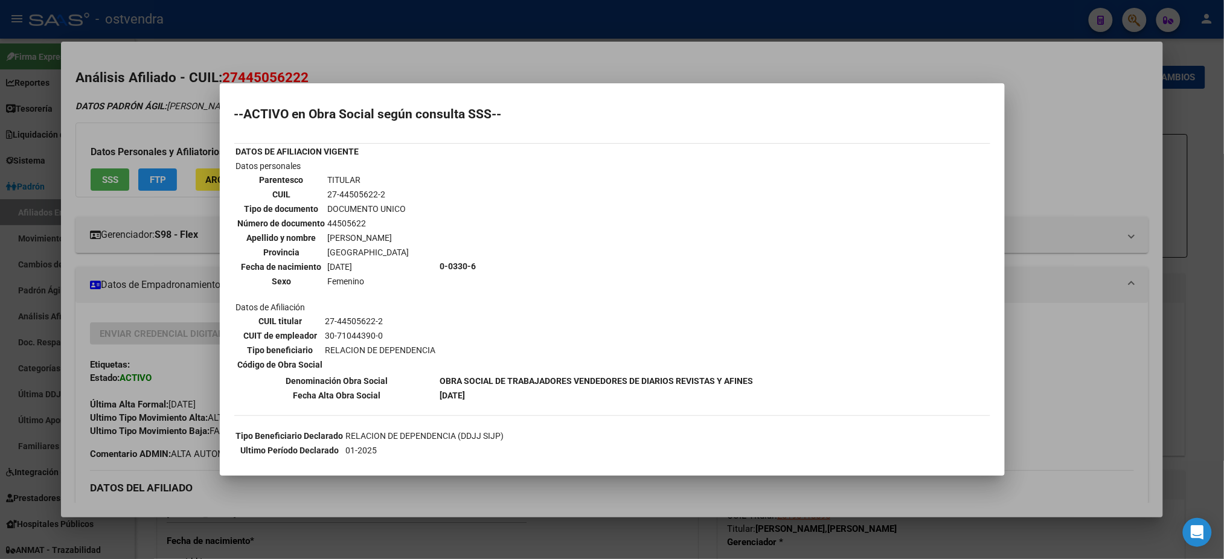
click at [158, 115] on div at bounding box center [612, 279] width 1224 height 559
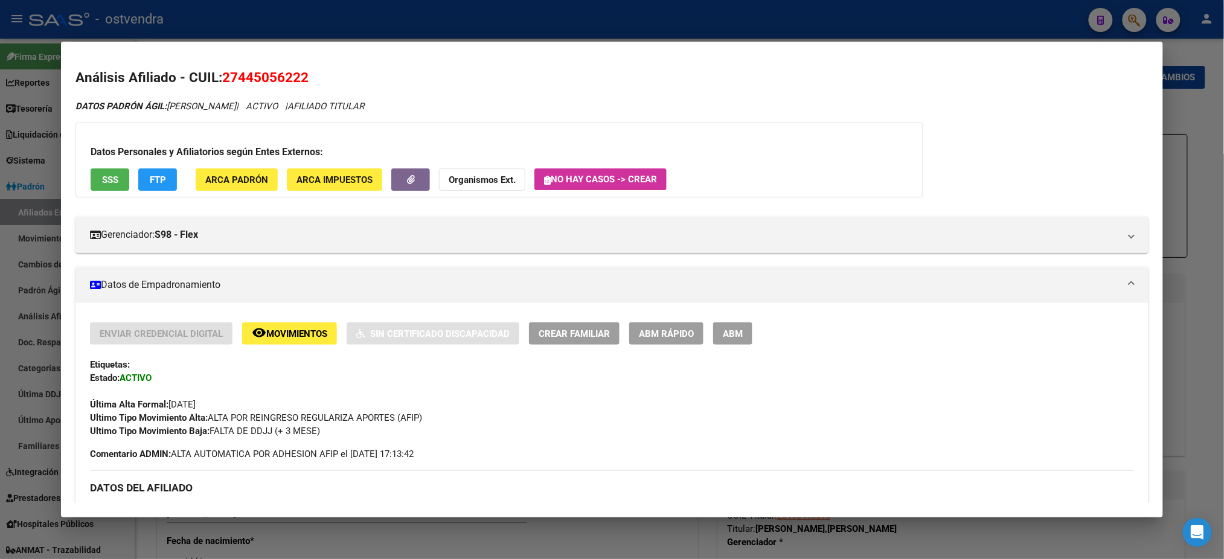
click at [162, 185] on button "FTP" at bounding box center [157, 179] width 39 height 22
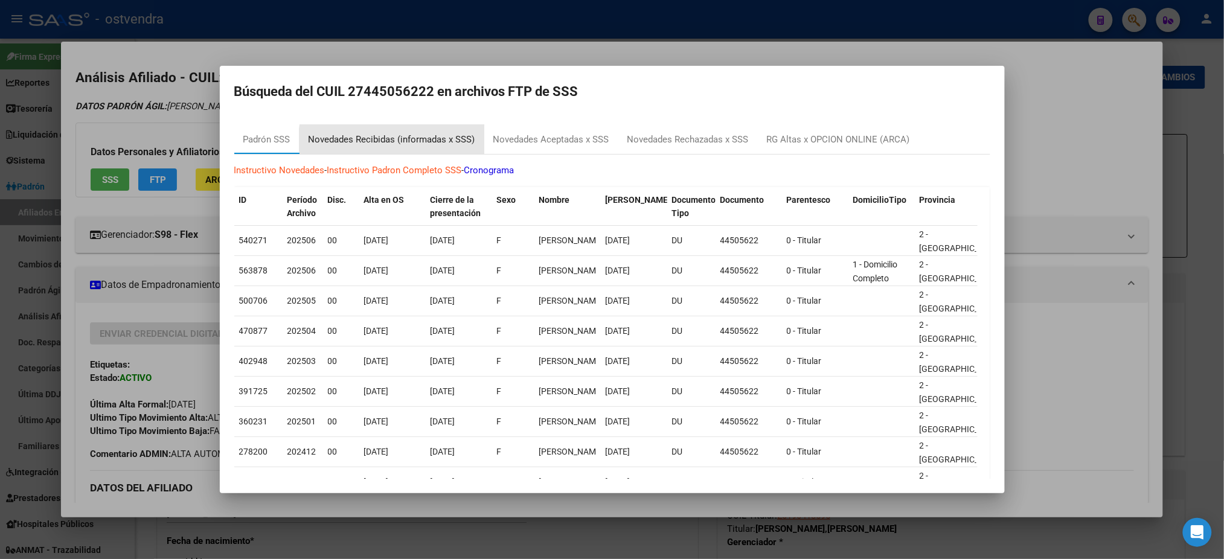
click at [407, 140] on div "Novedades Recibidas (informadas x SSS)" at bounding box center [392, 140] width 167 height 14
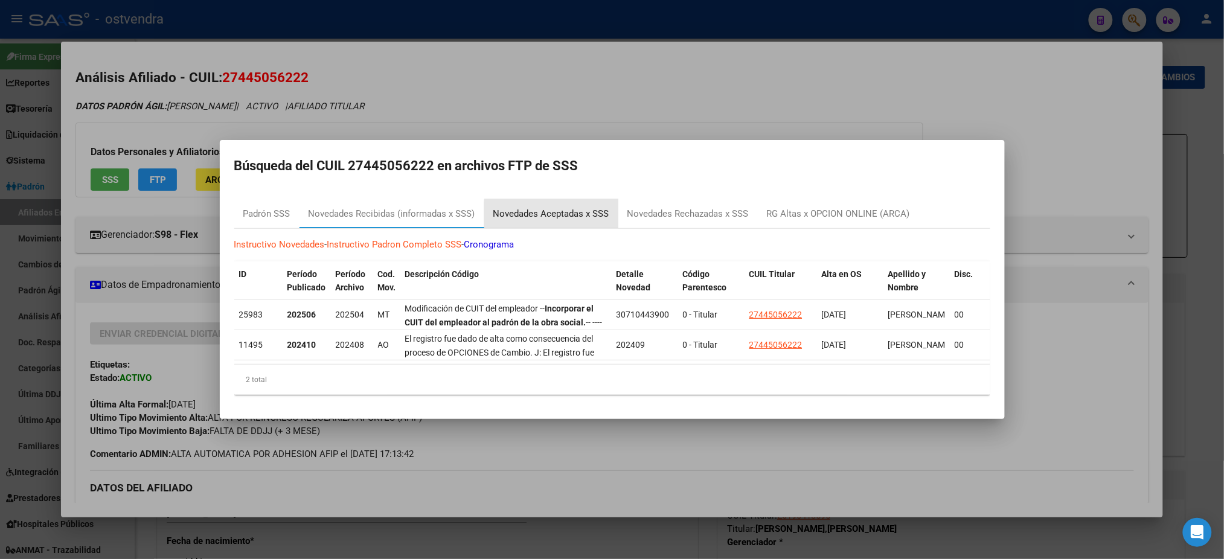
click at [566, 210] on div "Novedades Aceptadas x SSS" at bounding box center [551, 214] width 116 height 14
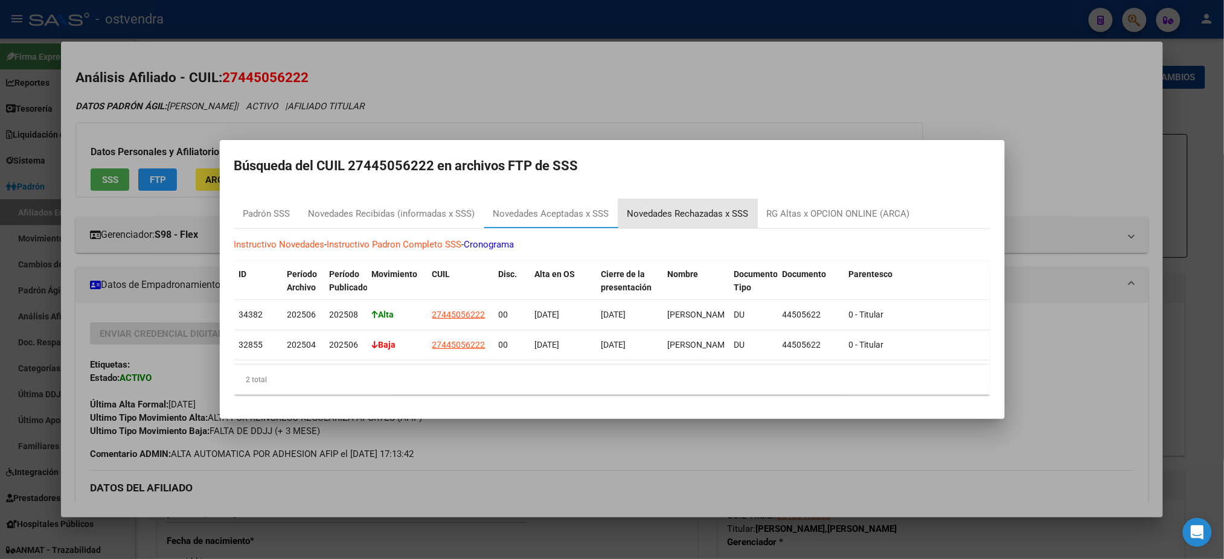
click at [669, 220] on div "Novedades Rechazadas x SSS" at bounding box center [688, 213] width 140 height 29
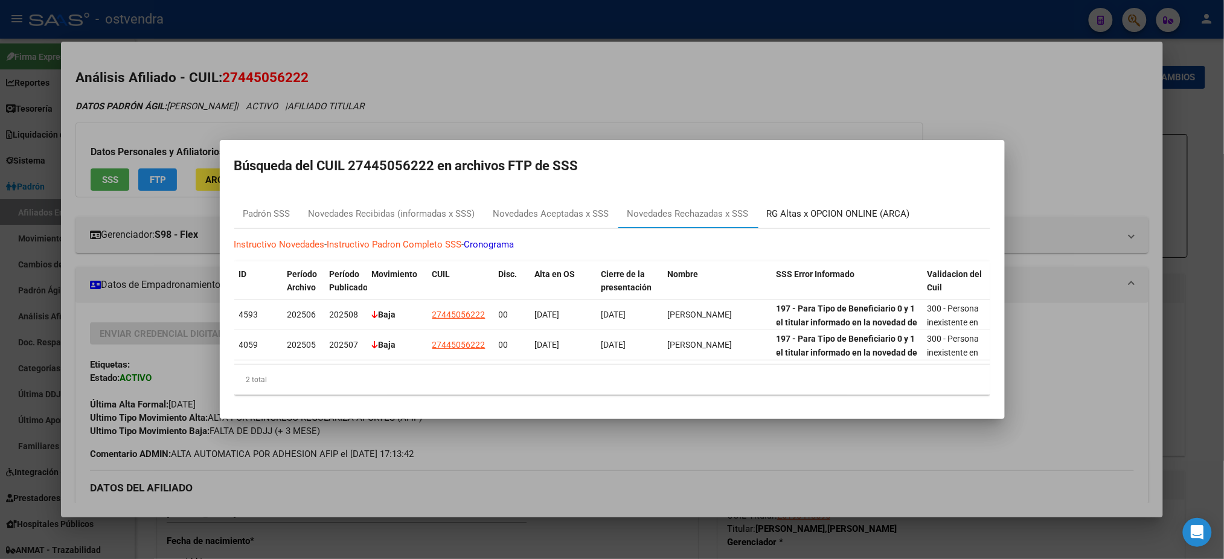
click at [834, 215] on div "RG Altas x OPCION ONLINE (ARCA)" at bounding box center [838, 213] width 161 height 29
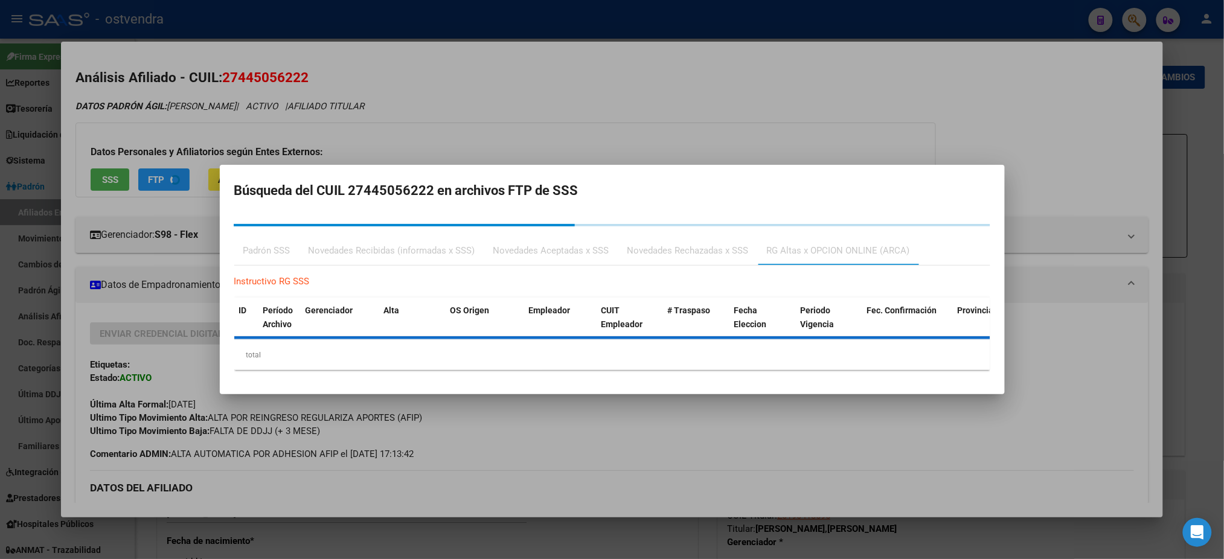
click at [518, 77] on div at bounding box center [612, 279] width 1224 height 559
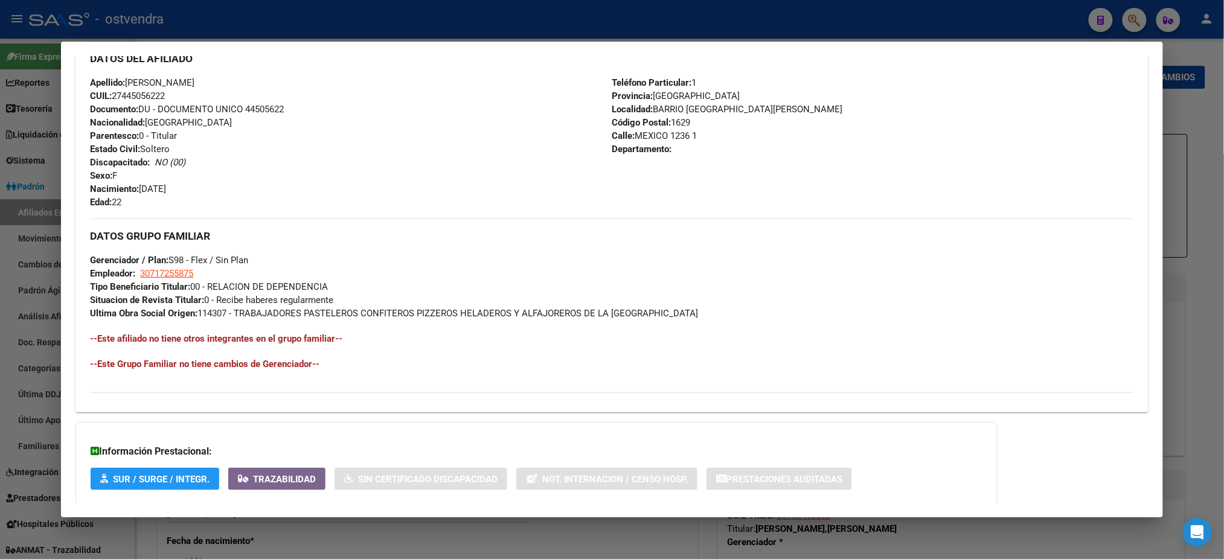
scroll to position [496, 0]
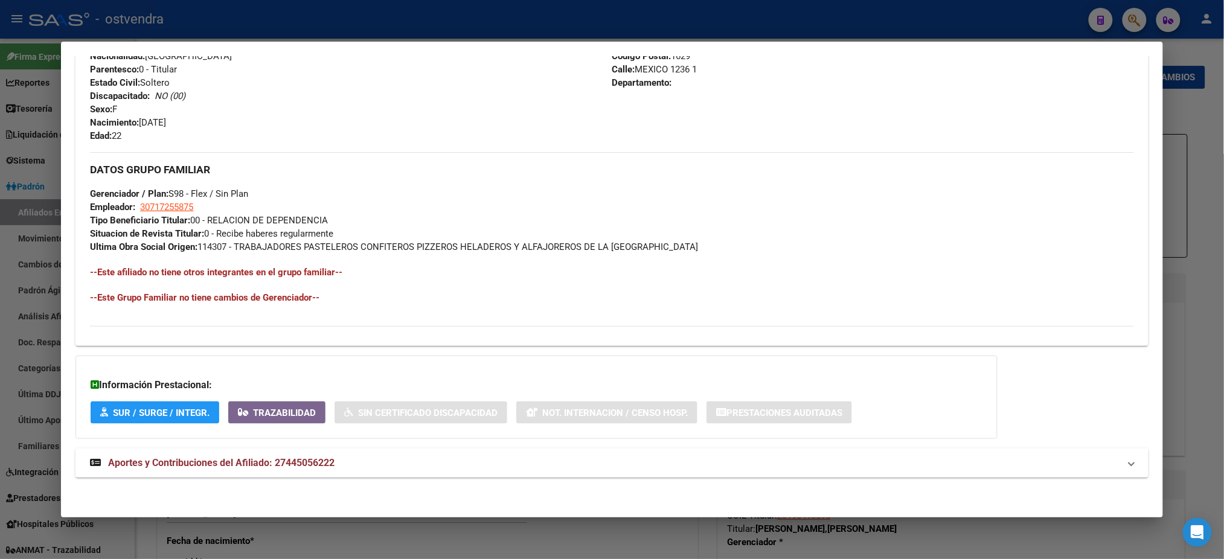
click at [272, 457] on span "Aportes y Contribuciones del Afiliado: 27445056222" at bounding box center [221, 462] width 226 height 11
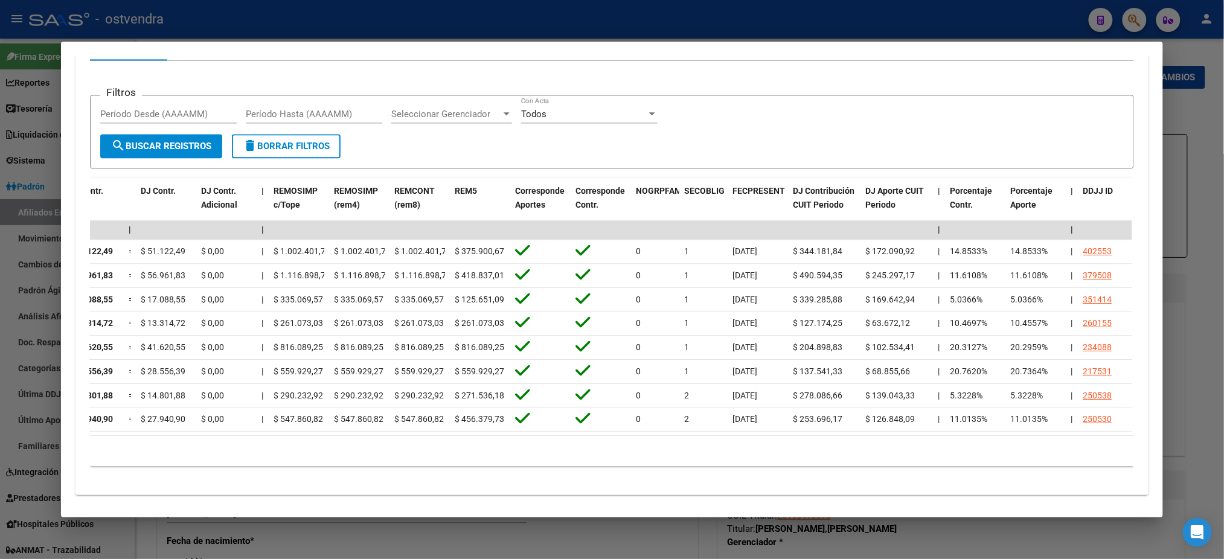
scroll to position [0, 0]
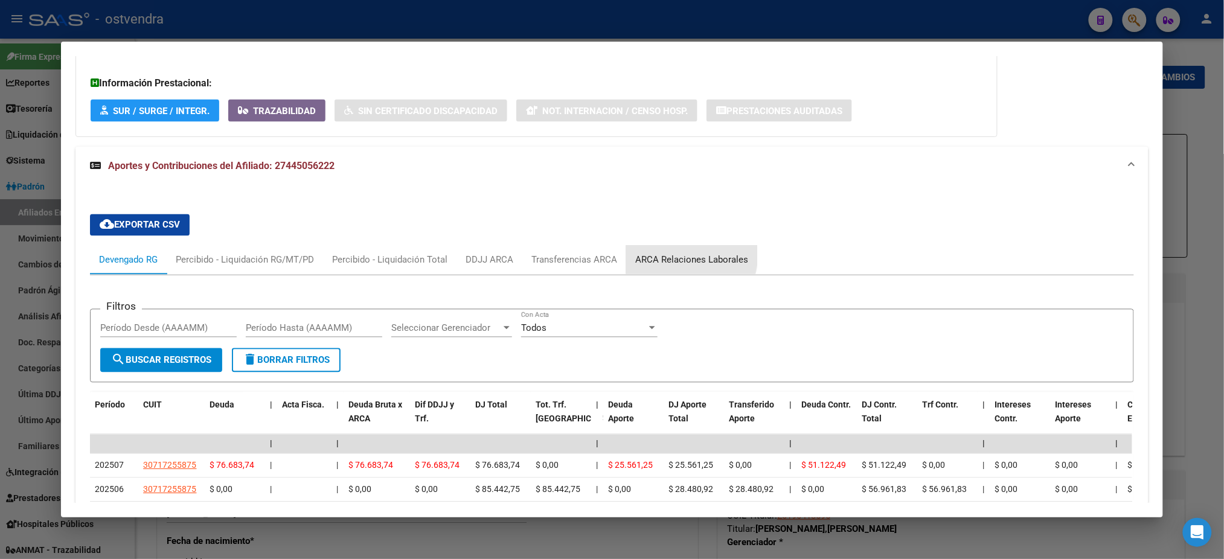
click at [653, 251] on div "ARCA Relaciones Laborales" at bounding box center [691, 260] width 131 height 29
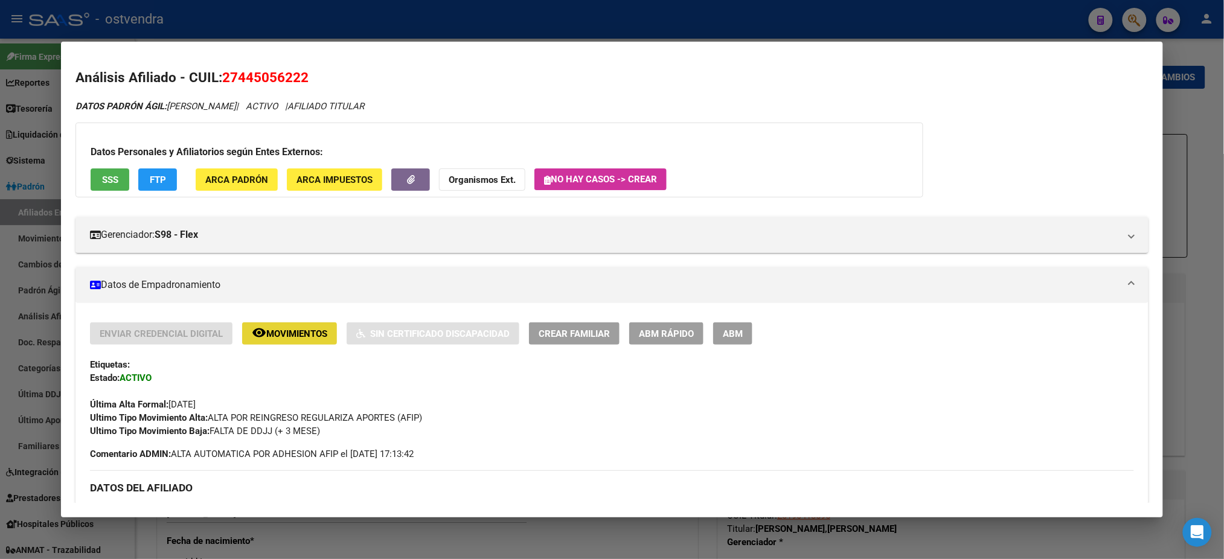
click at [287, 332] on span "Movimientos" at bounding box center [296, 334] width 61 height 11
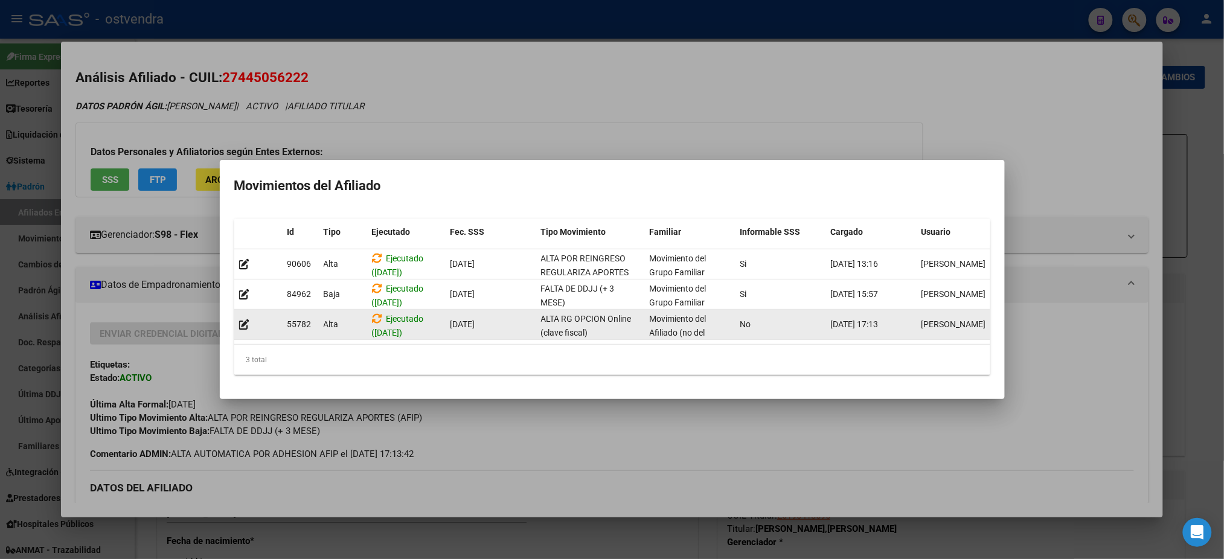
drag, startPoint x: 482, startPoint y: 336, endPoint x: 542, endPoint y: 332, distance: 60.6
click at [542, 332] on datatable-selection "90606 [GEOGRAPHIC_DATA] Ejecutado ([DATE]) [DATE] ALTA POR REINGRESO REGULARIZA…" at bounding box center [612, 337] width 756 height 11
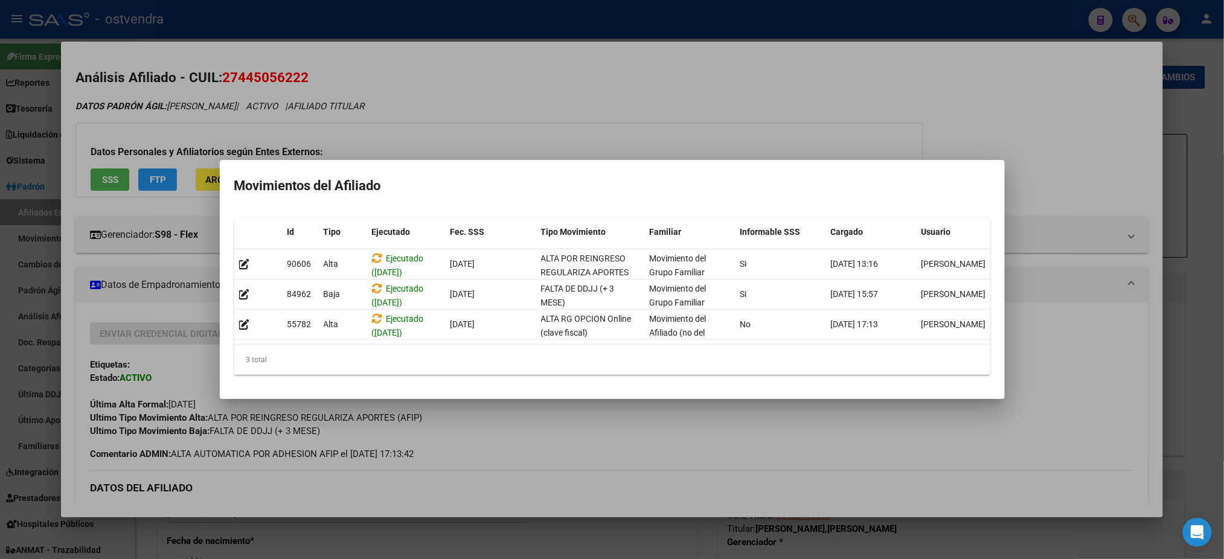
click at [524, 80] on div at bounding box center [612, 279] width 1224 height 559
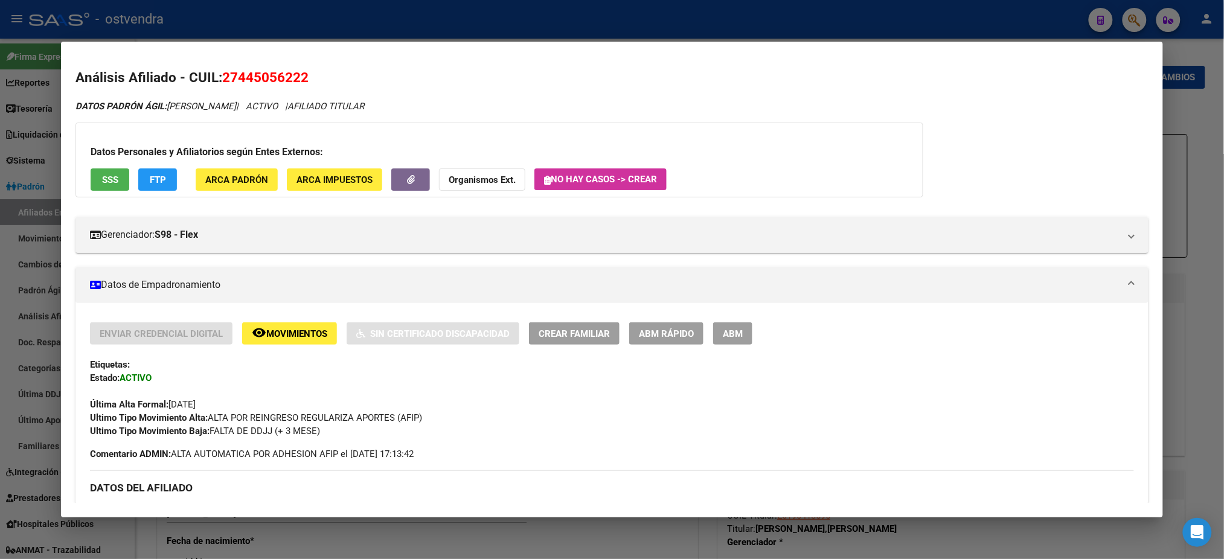
click at [874, 10] on div at bounding box center [612, 279] width 1224 height 559
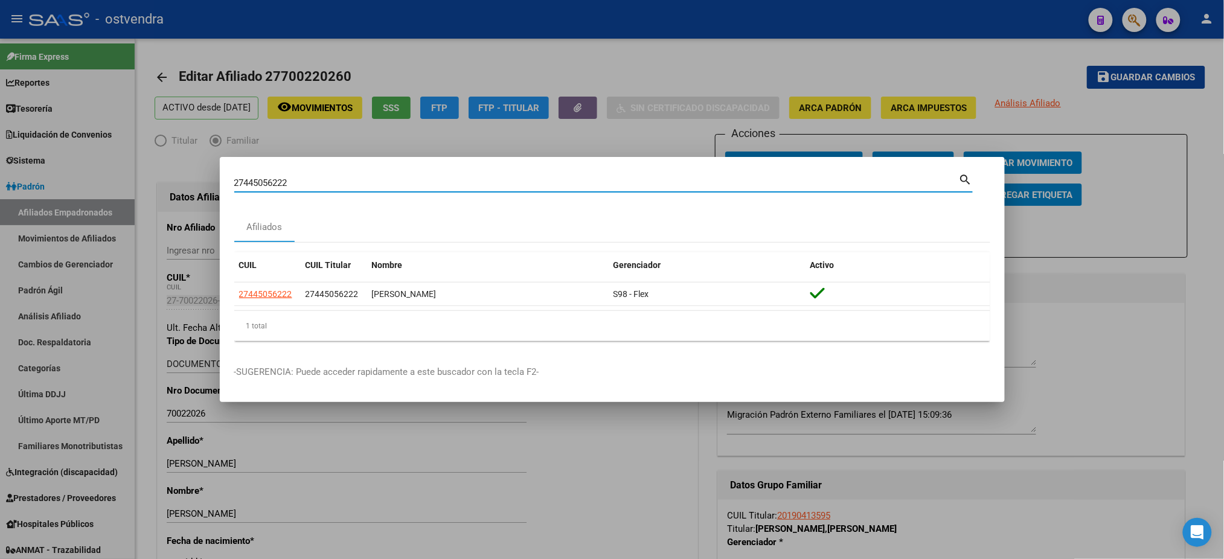
drag, startPoint x: 330, startPoint y: 182, endPoint x: 181, endPoint y: 162, distance: 150.5
click at [165, 167] on div "27445056222 Buscar (apellido, dni, cuil, nro traspaso, cuit, obra social) searc…" at bounding box center [612, 279] width 1224 height 559
paste input "3406639339"
type input "23406639339"
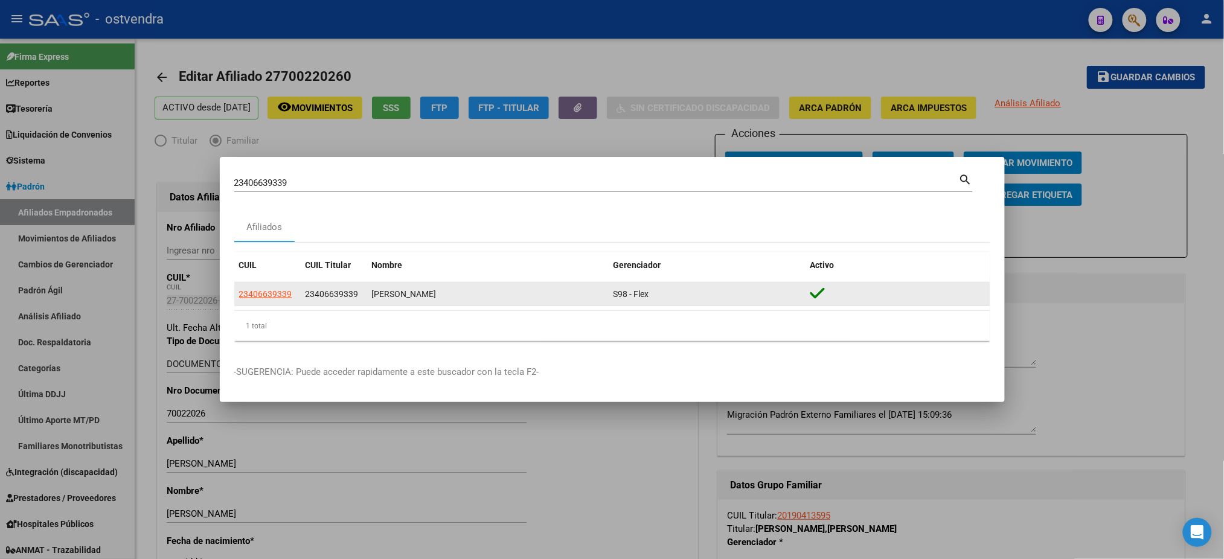
click at [266, 300] on app-link-go-to "23406639339" at bounding box center [265, 294] width 53 height 14
click at [265, 297] on span "23406639339" at bounding box center [265, 294] width 53 height 10
type textarea "23406639339"
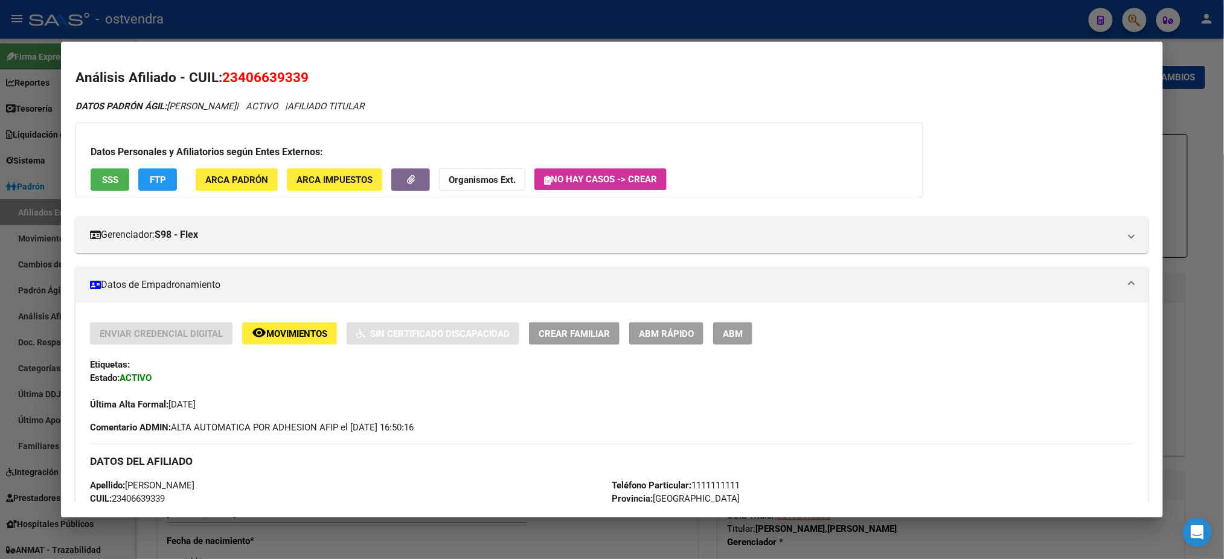
click at [108, 175] on span "SSS" at bounding box center [110, 180] width 16 height 11
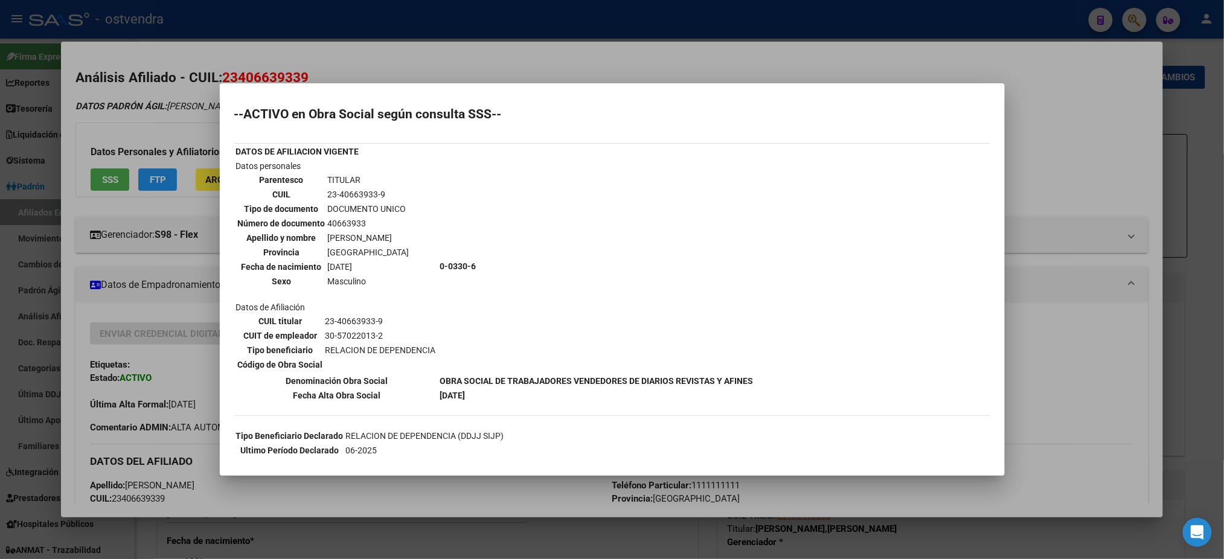
click at [440, 93] on mat-dialog-container "--ACTIVO en Obra Social según consulta SSS-- DATOS DE AFILIACION VIGENTE Datos …" at bounding box center [612, 279] width 785 height 393
click at [117, 385] on div at bounding box center [612, 279] width 1224 height 559
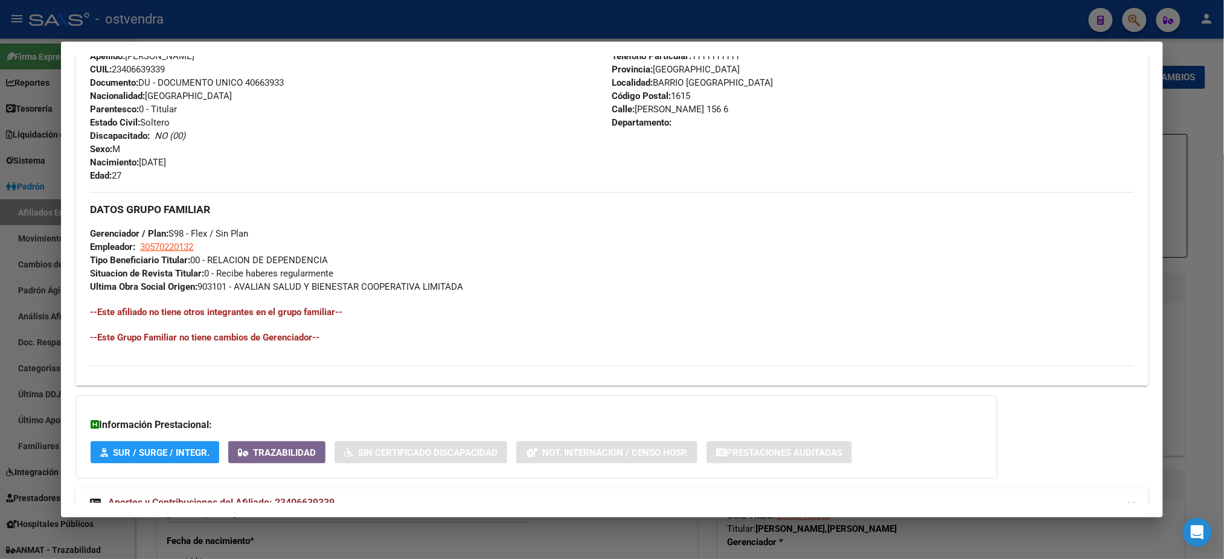
scroll to position [469, 0]
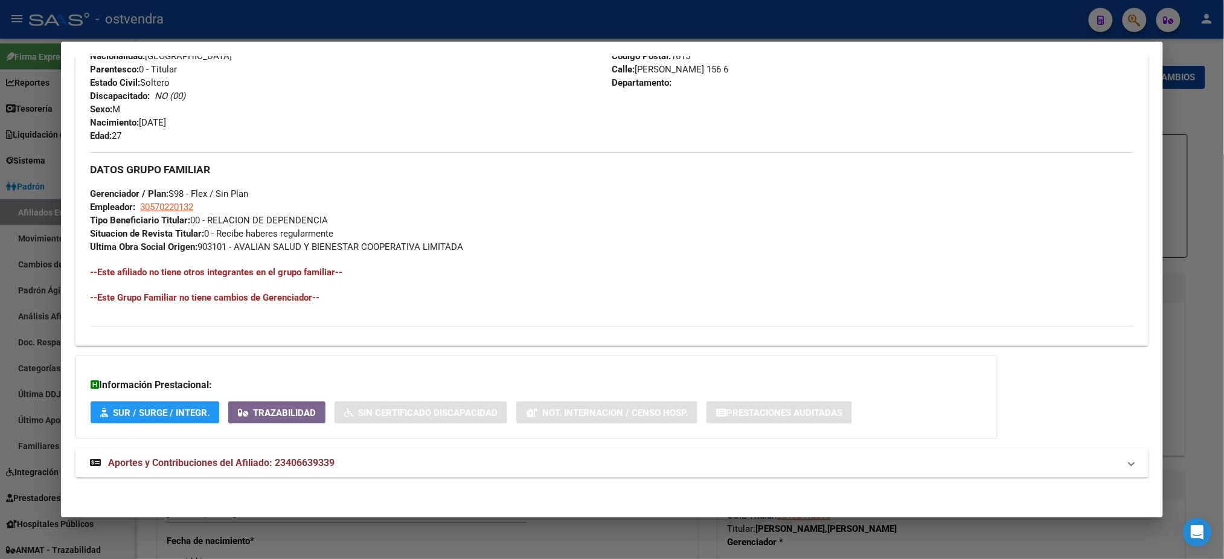
click at [397, 477] on div "DATOS PADRÓN ÁGIL: [PERSON_NAME] | ACTIVO | AFILIADO TITULAR Datos Personales y…" at bounding box center [611, 60] width 1073 height 861
click at [399, 449] on mat-expansion-panel-header "Aportes y Contribuciones del Afiliado: 23406639339" at bounding box center [611, 463] width 1073 height 29
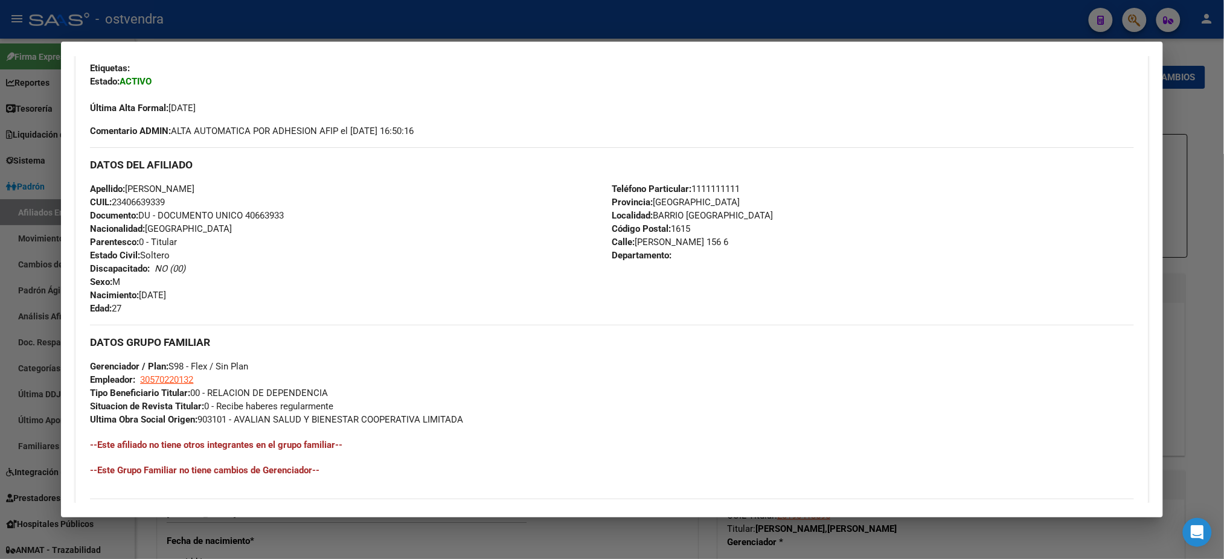
scroll to position [0, 0]
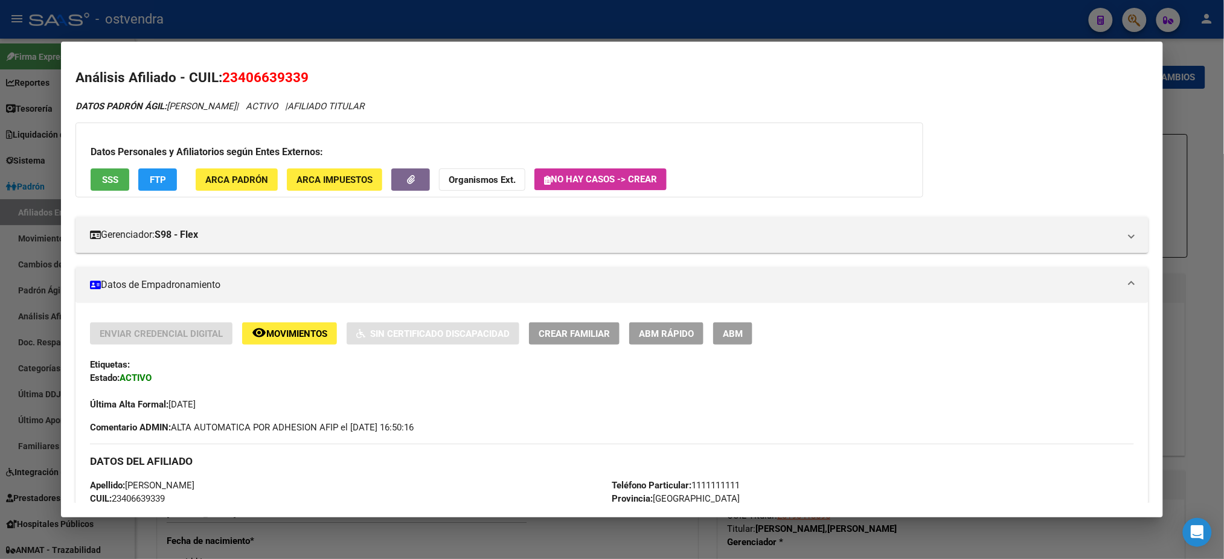
click at [361, 19] on div at bounding box center [612, 279] width 1224 height 559
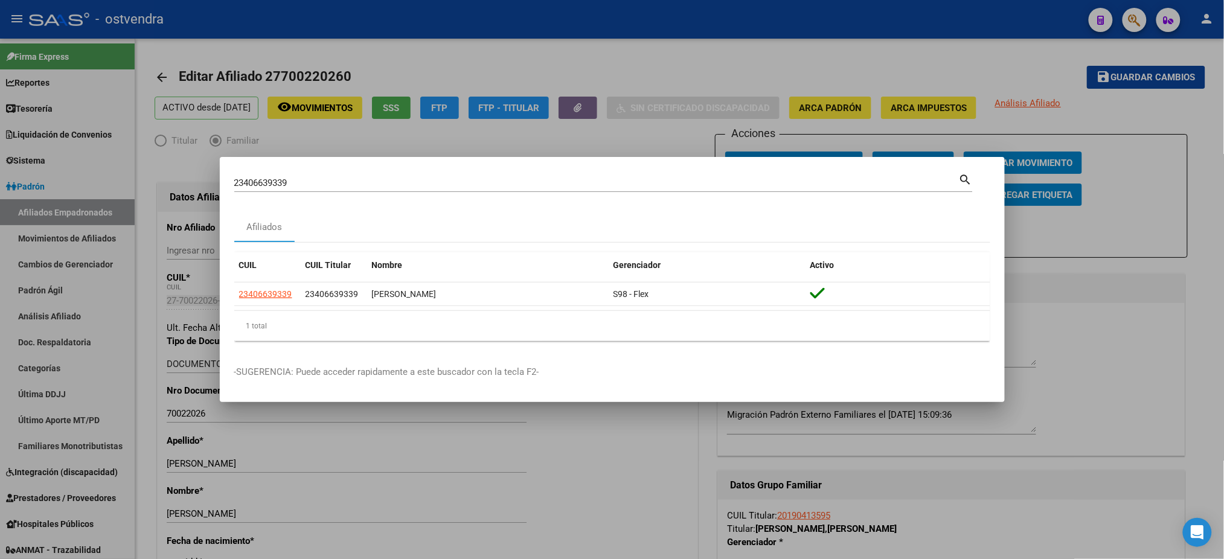
drag, startPoint x: 297, startPoint y: 171, endPoint x: 169, endPoint y: 154, distance: 128.5
click at [149, 162] on div "23406639339 Buscar (apellido, dni, cuil, nro traspaso, cuit, obra social) searc…" at bounding box center [612, 279] width 1224 height 559
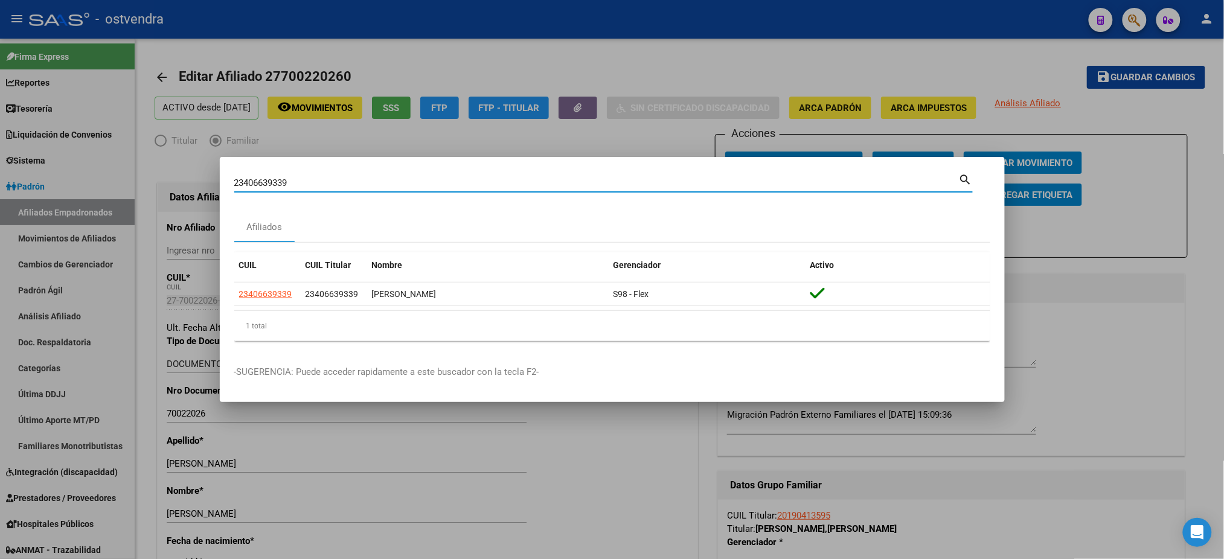
click at [324, 178] on input "23406639339" at bounding box center [596, 183] width 725 height 11
drag, startPoint x: 329, startPoint y: 182, endPoint x: 150, endPoint y: 172, distance: 179.7
click at [150, 172] on div "23406639339 Buscar (apellido, dni, cuil, nro traspaso, cuit, obra social) searc…" at bounding box center [612, 279] width 1224 height 559
paste input "0432569382"
type input "20432569382"
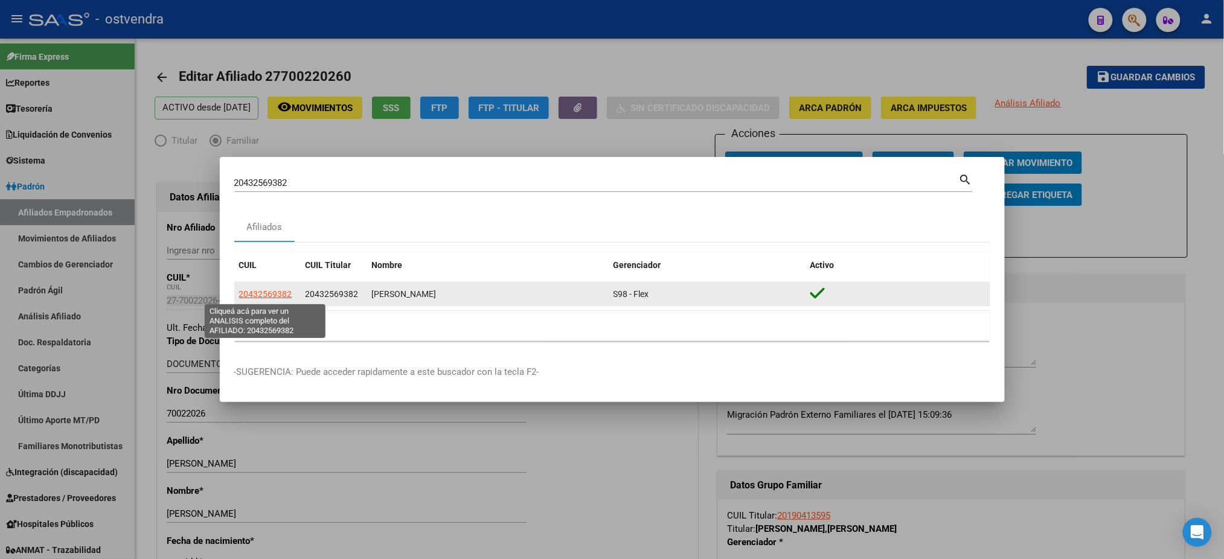
click at [273, 294] on span "20432569382" at bounding box center [265, 294] width 53 height 10
type textarea "20432569382"
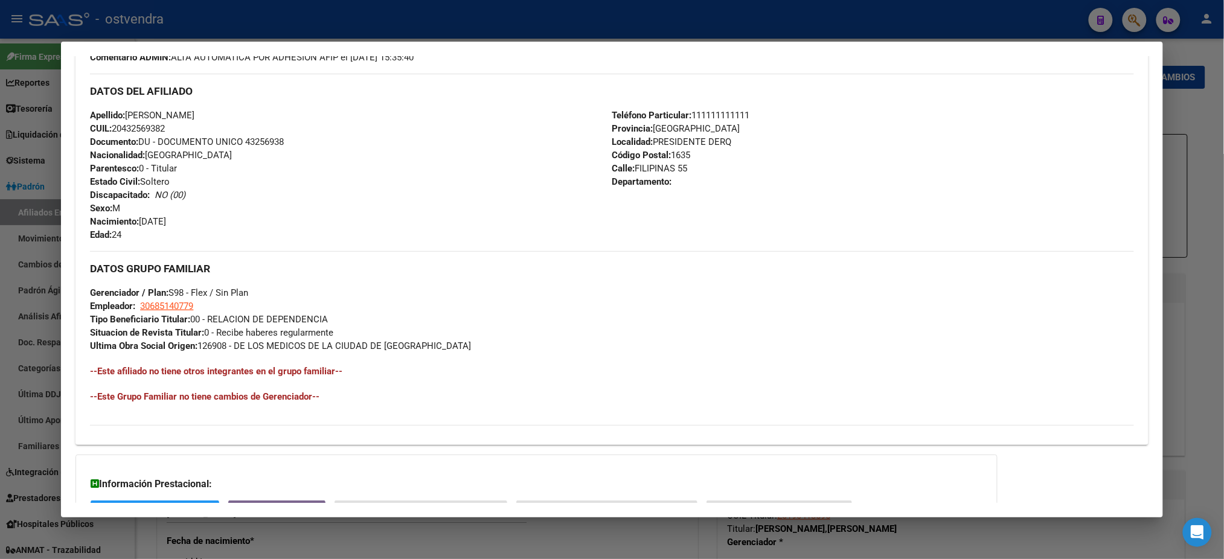
scroll to position [483, 0]
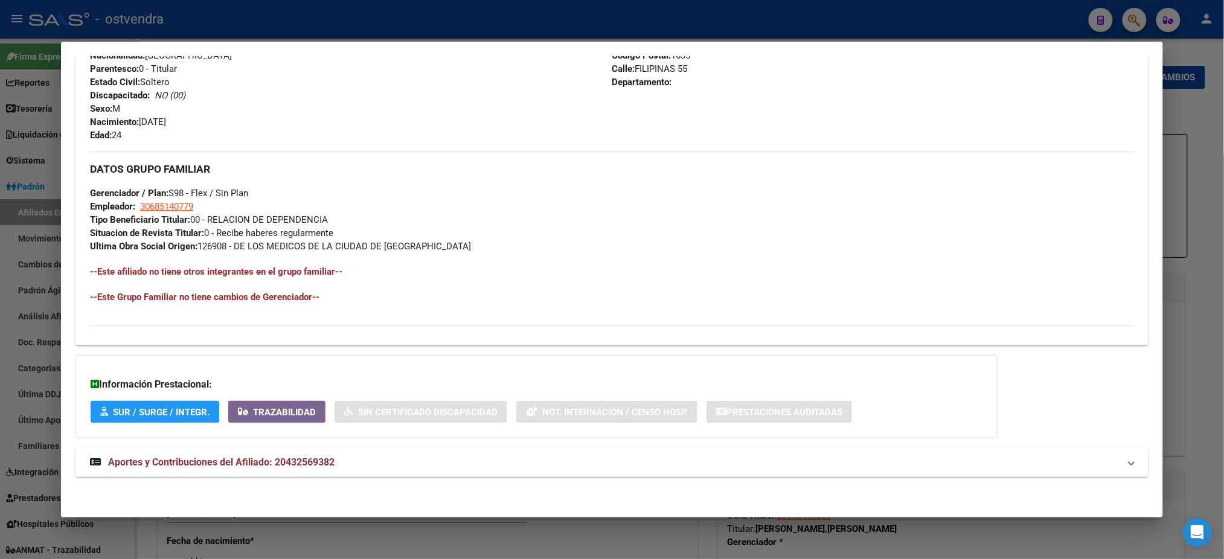
click at [371, 462] on mat-panel-title "Aportes y Contribuciones del Afiliado: 20432569382" at bounding box center [604, 462] width 1029 height 14
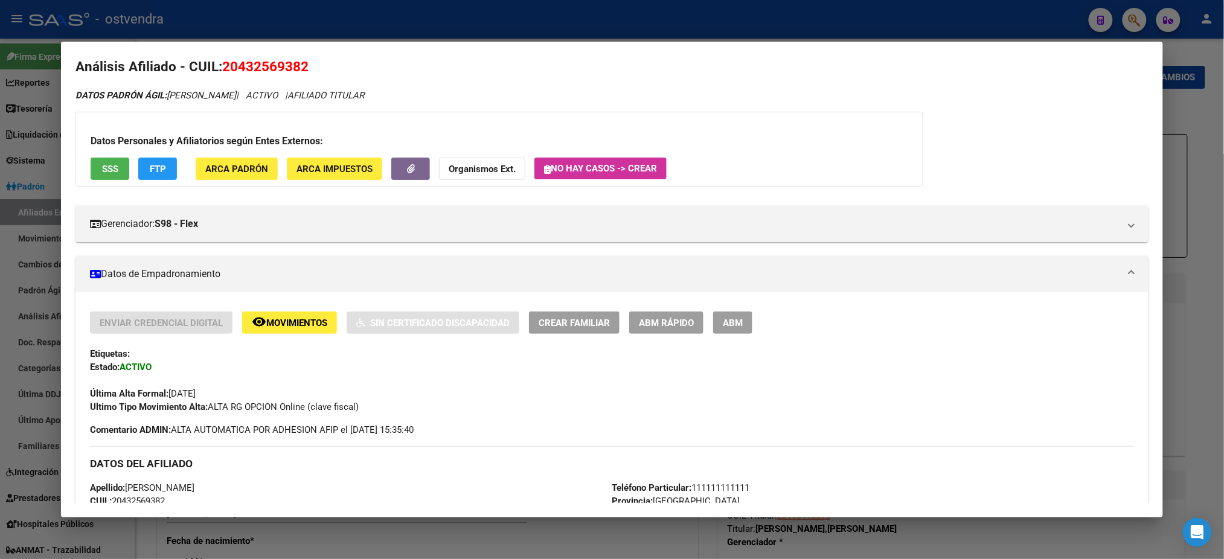
scroll to position [0, 0]
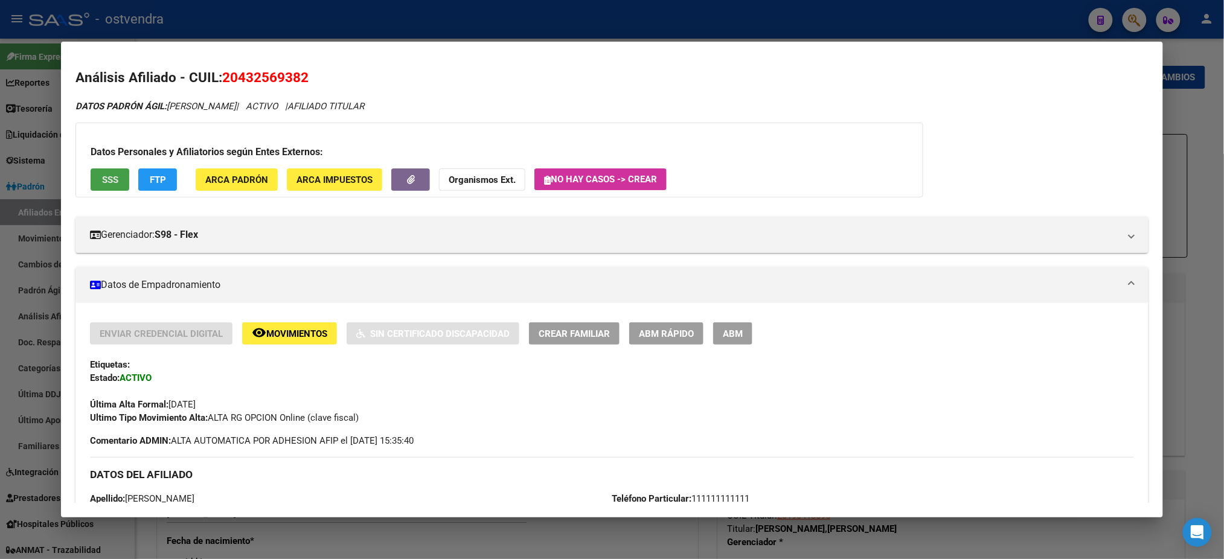
click at [102, 178] on span "SSS" at bounding box center [110, 180] width 16 height 11
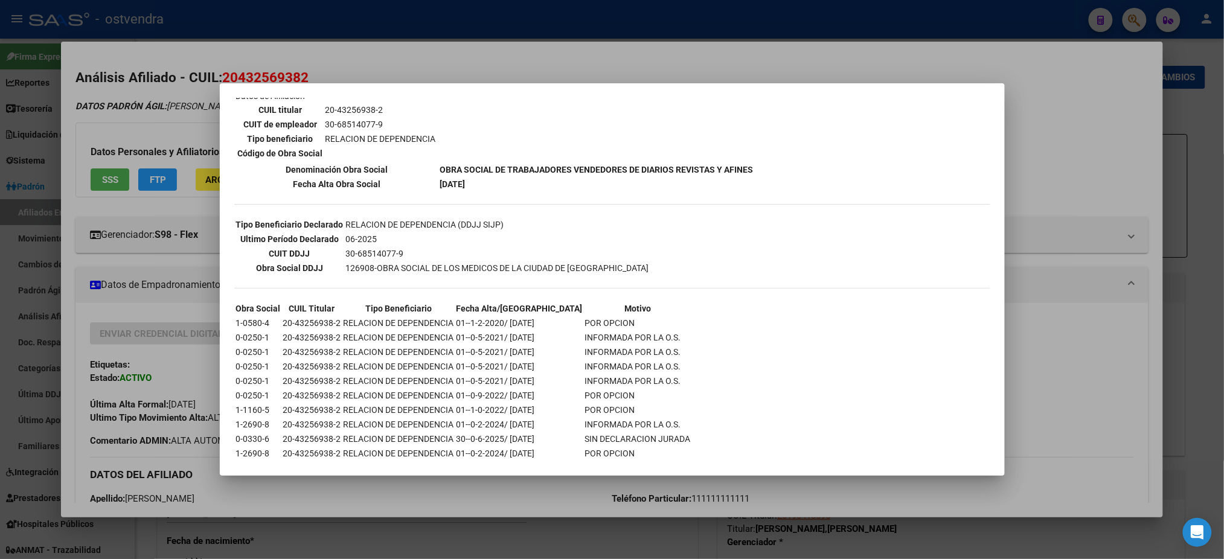
scroll to position [229, 0]
